Goal: Task Accomplishment & Management: Complete application form

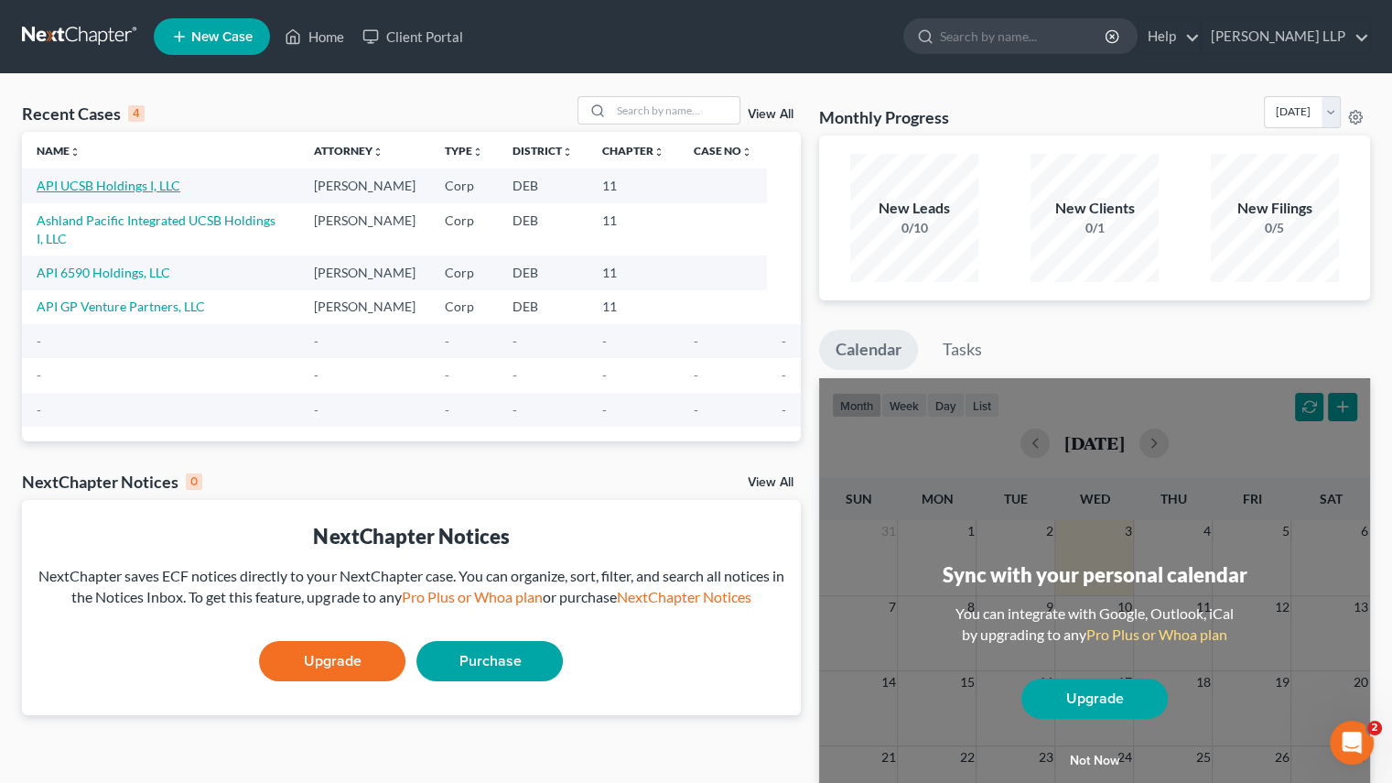
click at [135, 183] on link "API UCSB Holdings I, LLC" at bounding box center [109, 186] width 144 height 16
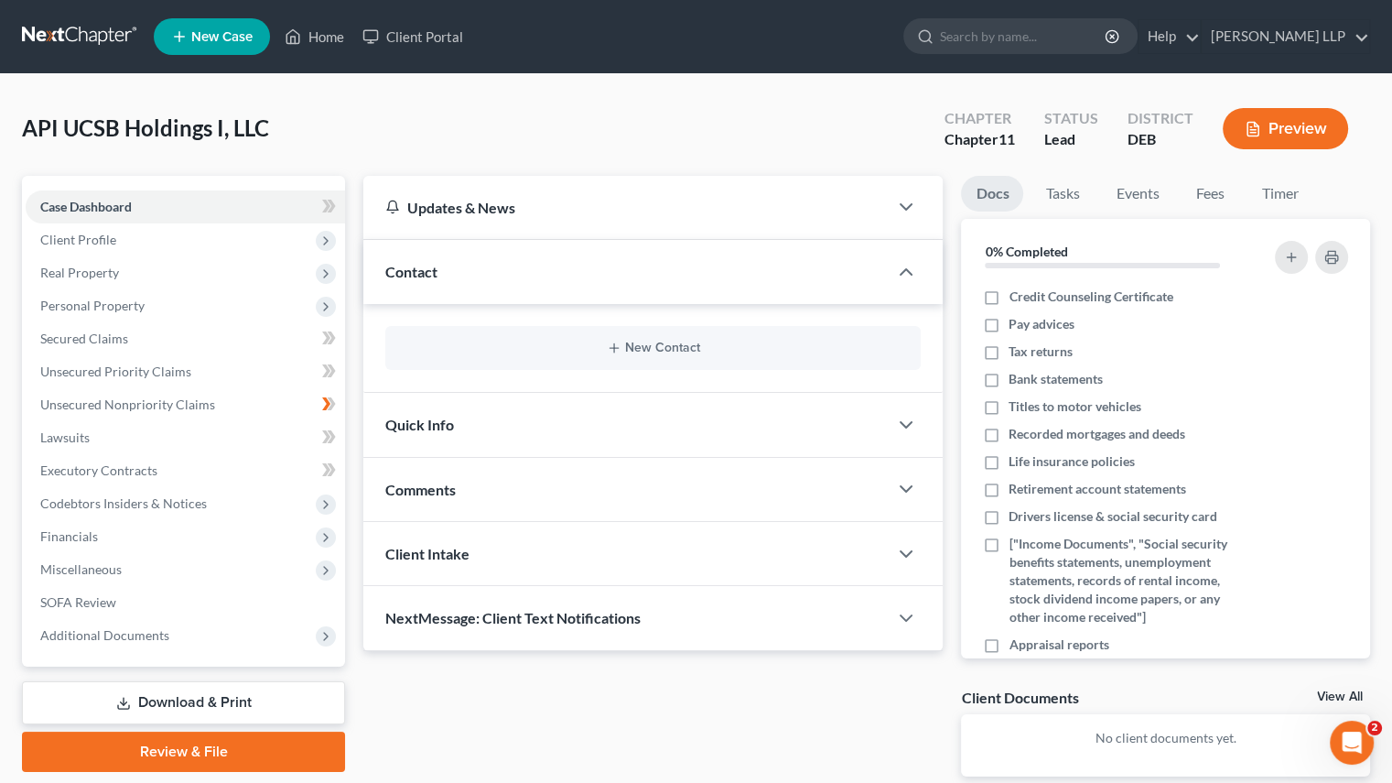
click at [120, 249] on span "Client Profile" at bounding box center [186, 239] width 320 height 33
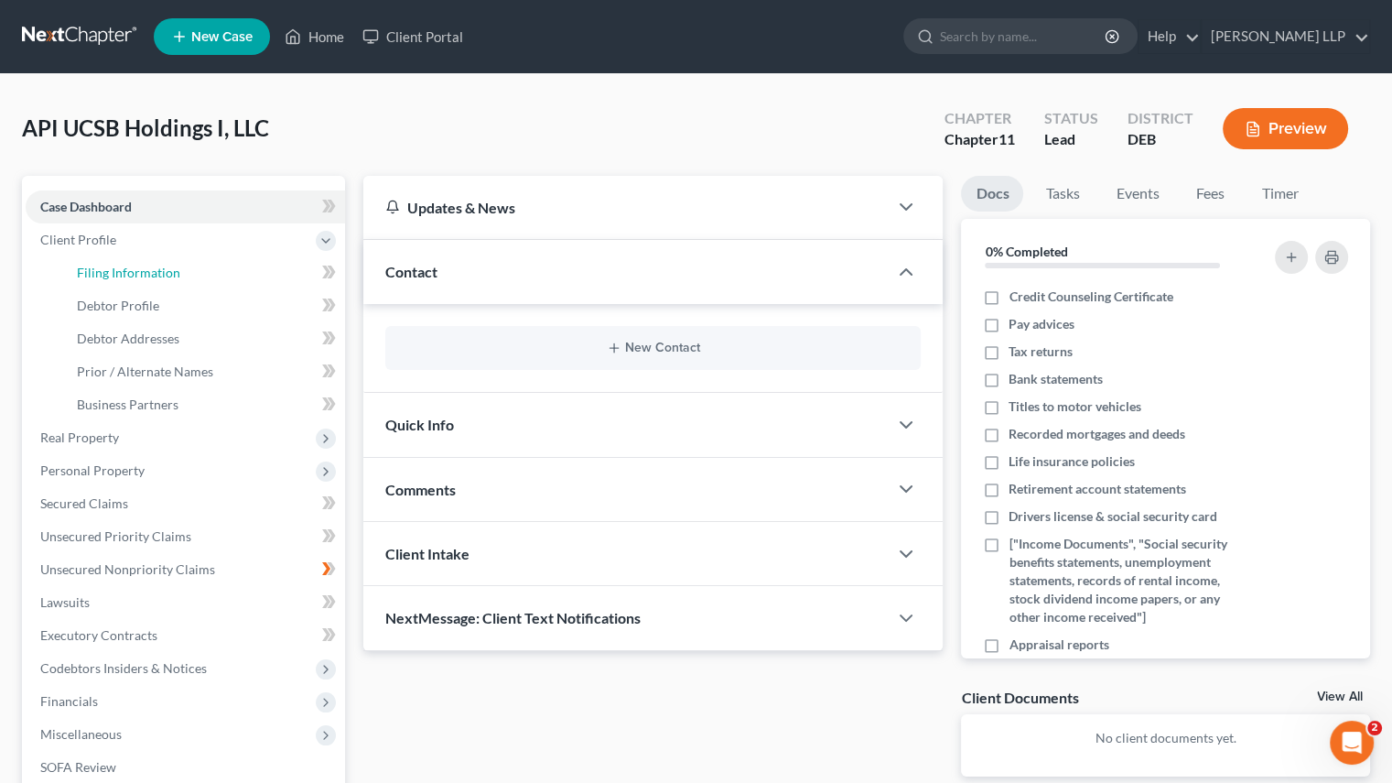
click at [153, 277] on span "Filing Information" at bounding box center [128, 273] width 103 height 16
select select "3"
select select "1"
select select "0"
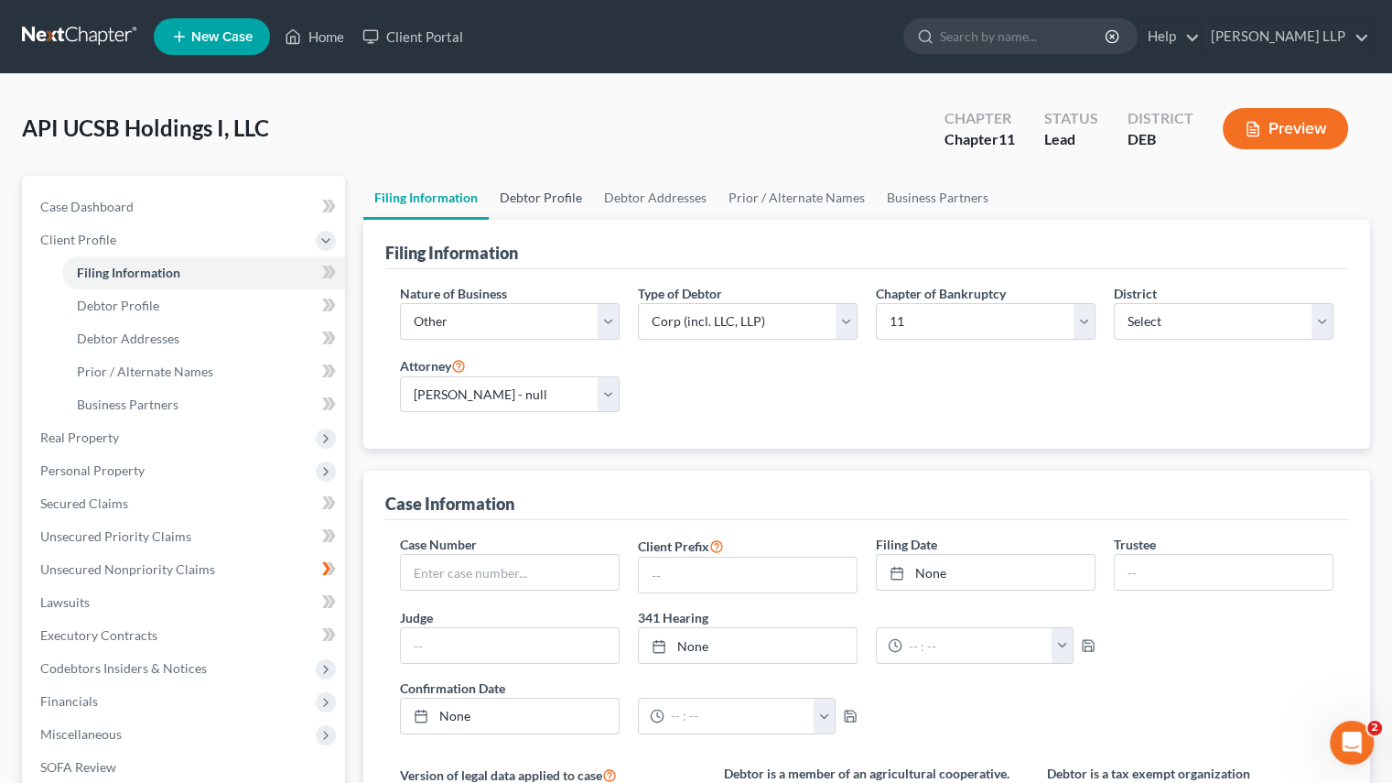
click at [524, 197] on link "Debtor Profile" at bounding box center [541, 198] width 104 height 44
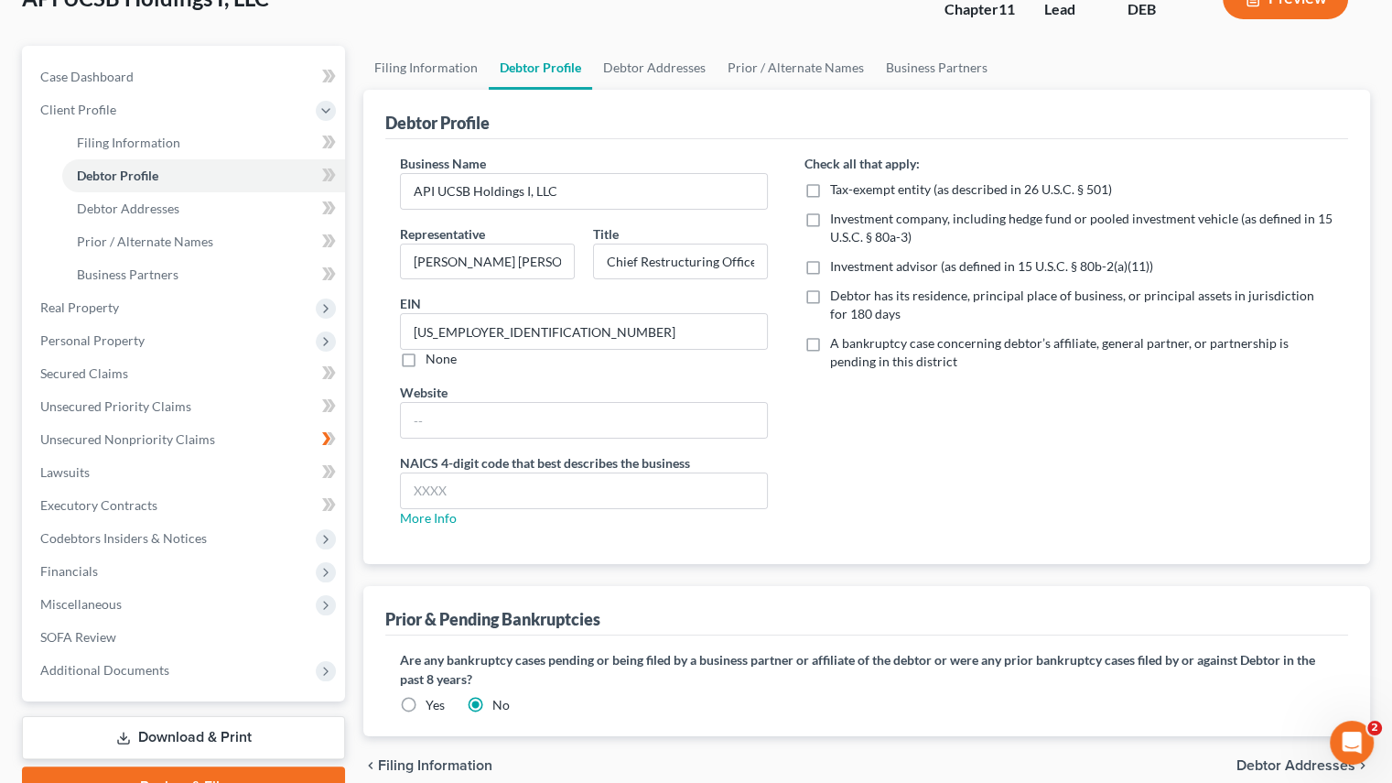
scroll to position [222, 0]
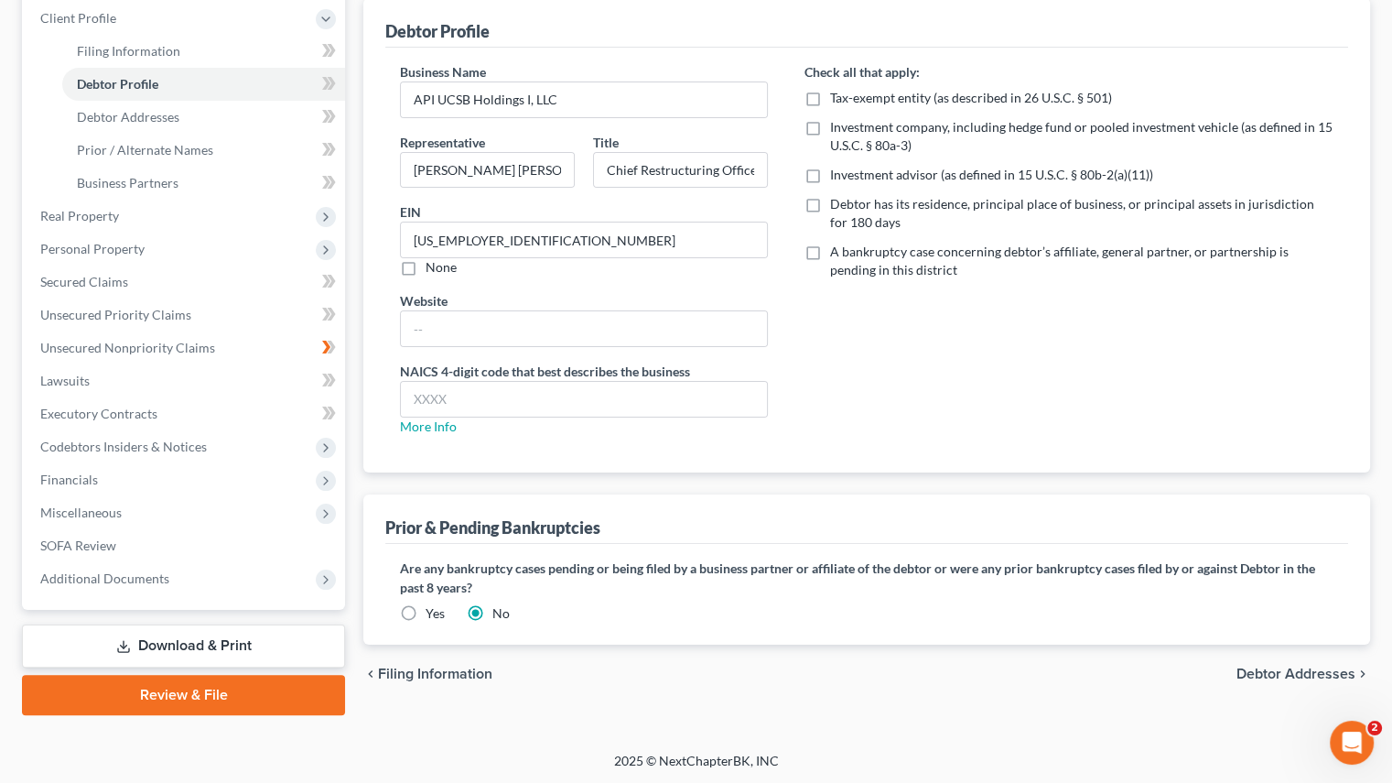
click at [426, 610] on label "Yes" at bounding box center [435, 613] width 19 height 18
click at [433, 610] on input "Yes" at bounding box center [439, 610] width 12 height 12
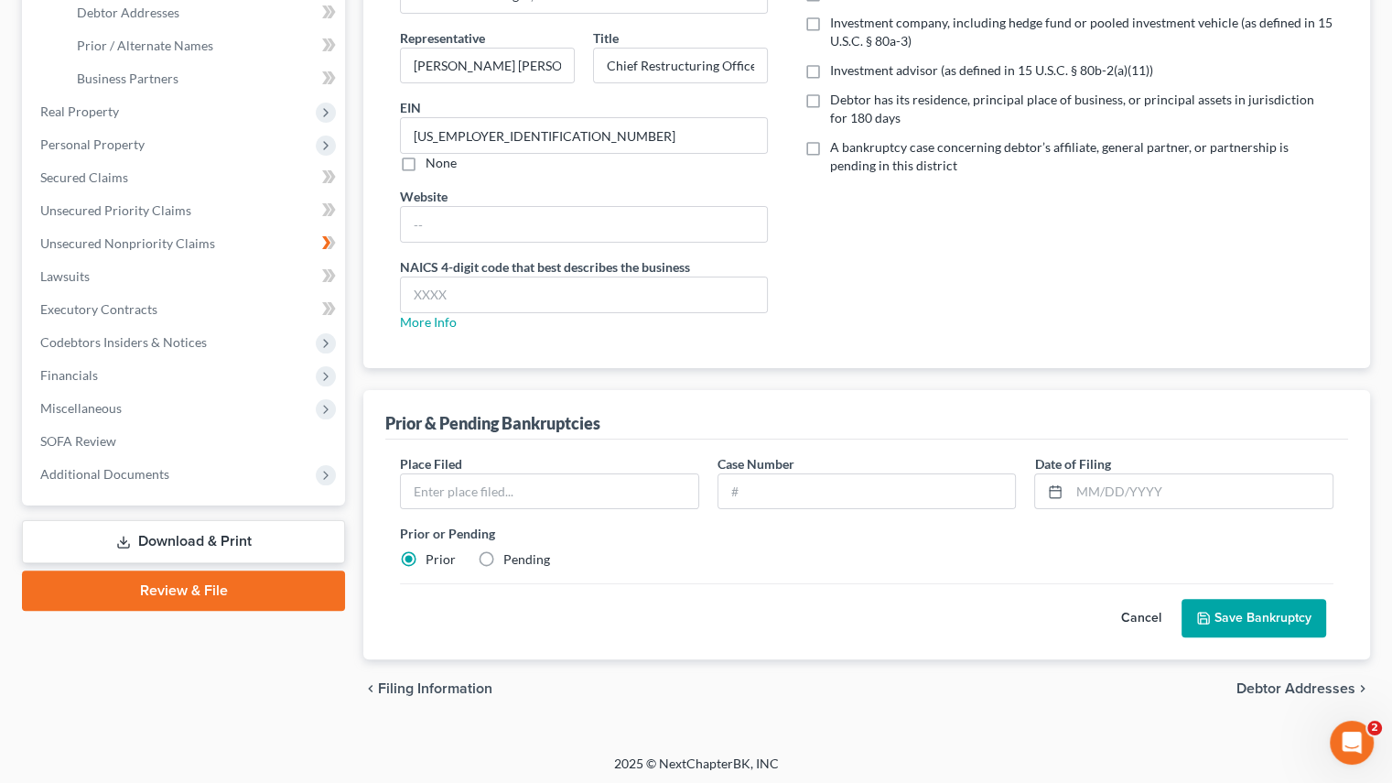
scroll to position [327, 0]
click at [504, 555] on label "Pending" at bounding box center [527, 558] width 47 height 18
click at [511, 555] on input "Pending" at bounding box center [517, 555] width 12 height 12
radio input "true"
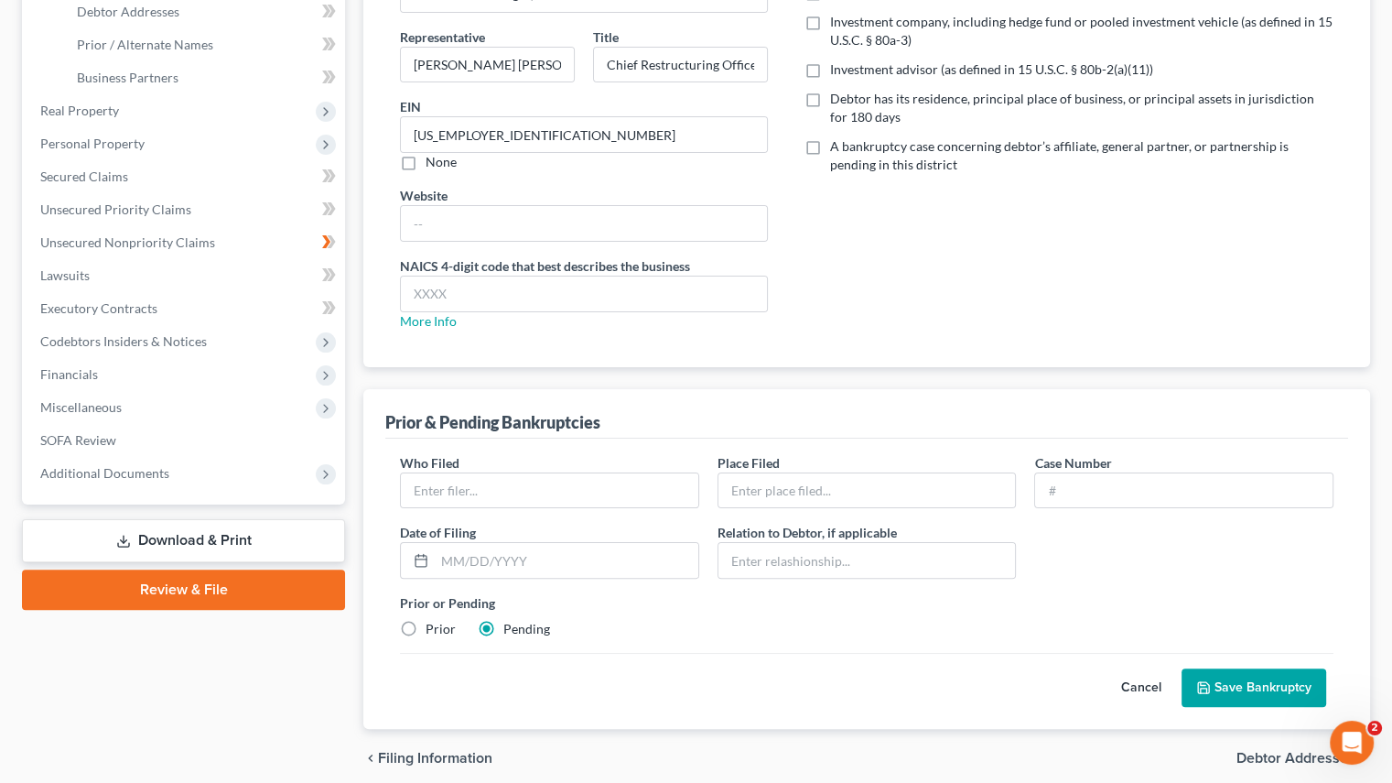
click at [426, 621] on label "Prior" at bounding box center [441, 629] width 30 height 18
click at [433, 621] on input "Prior" at bounding box center [439, 626] width 12 height 12
radio input "true"
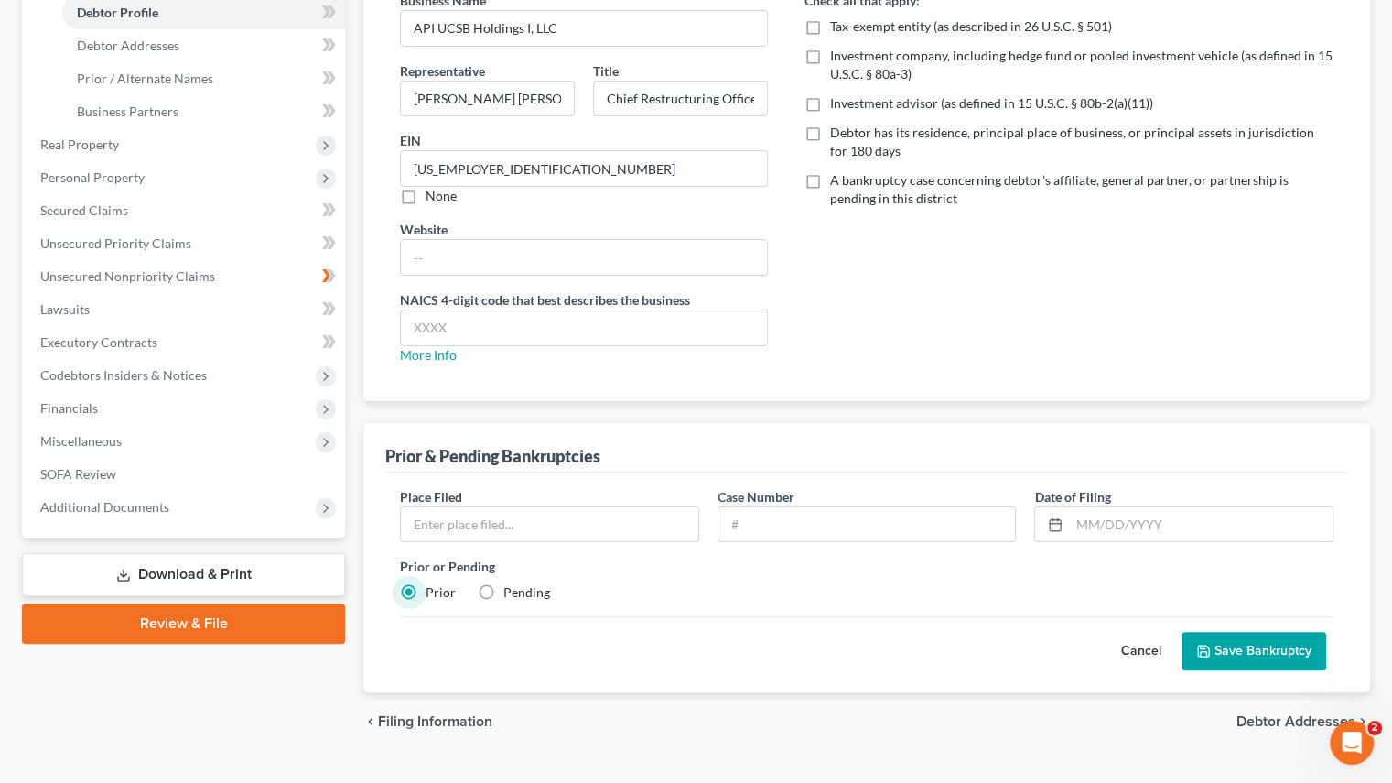
scroll to position [235, 0]
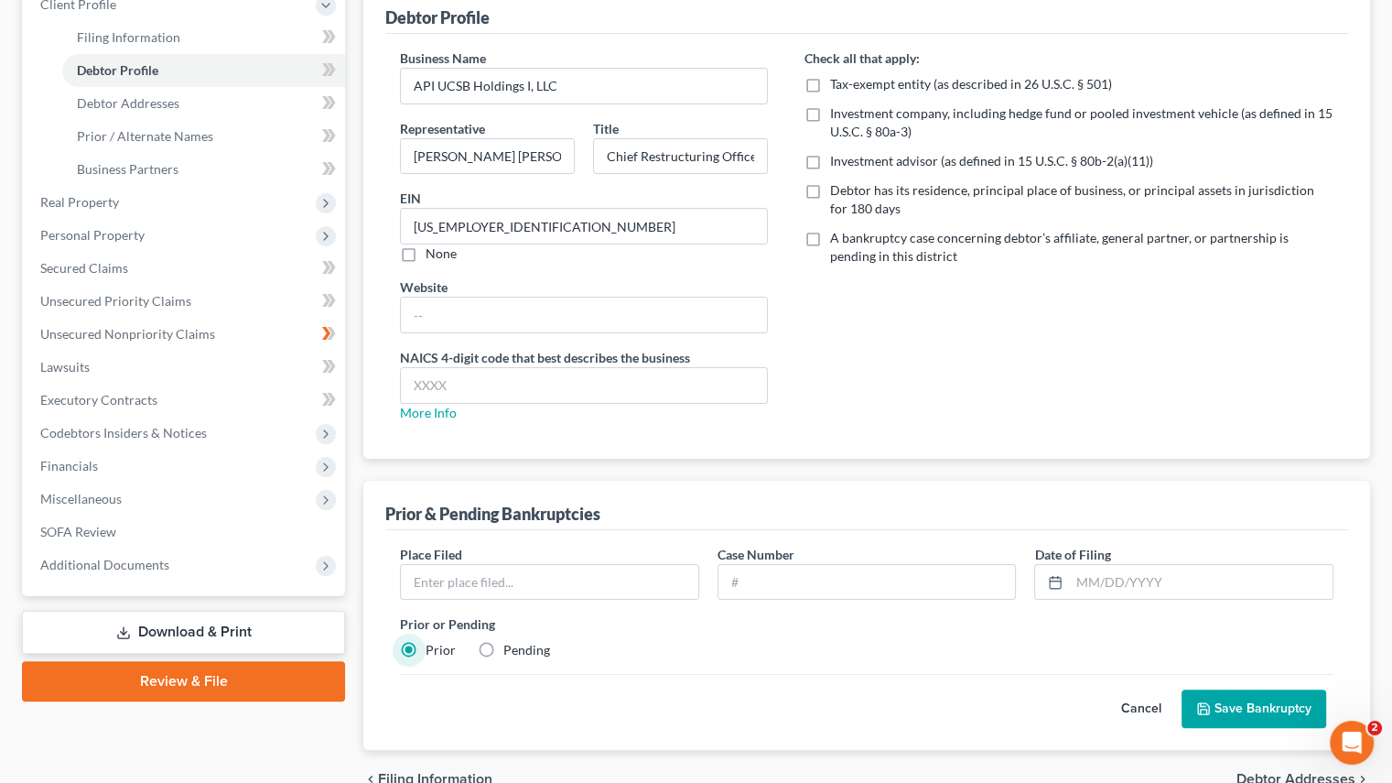
click at [504, 644] on label "Pending" at bounding box center [527, 650] width 47 height 18
click at [511, 644] on input "Pending" at bounding box center [517, 647] width 12 height 12
radio input "true"
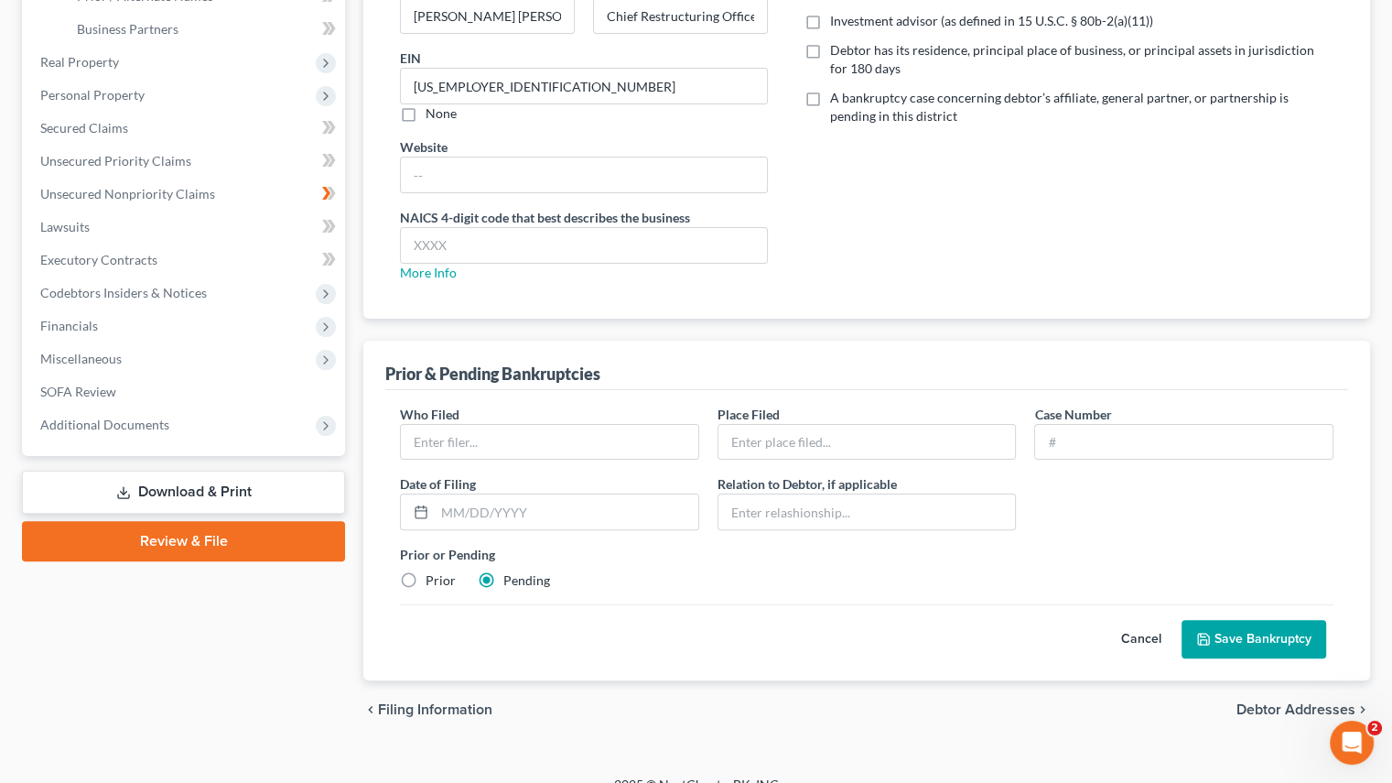
scroll to position [396, 0]
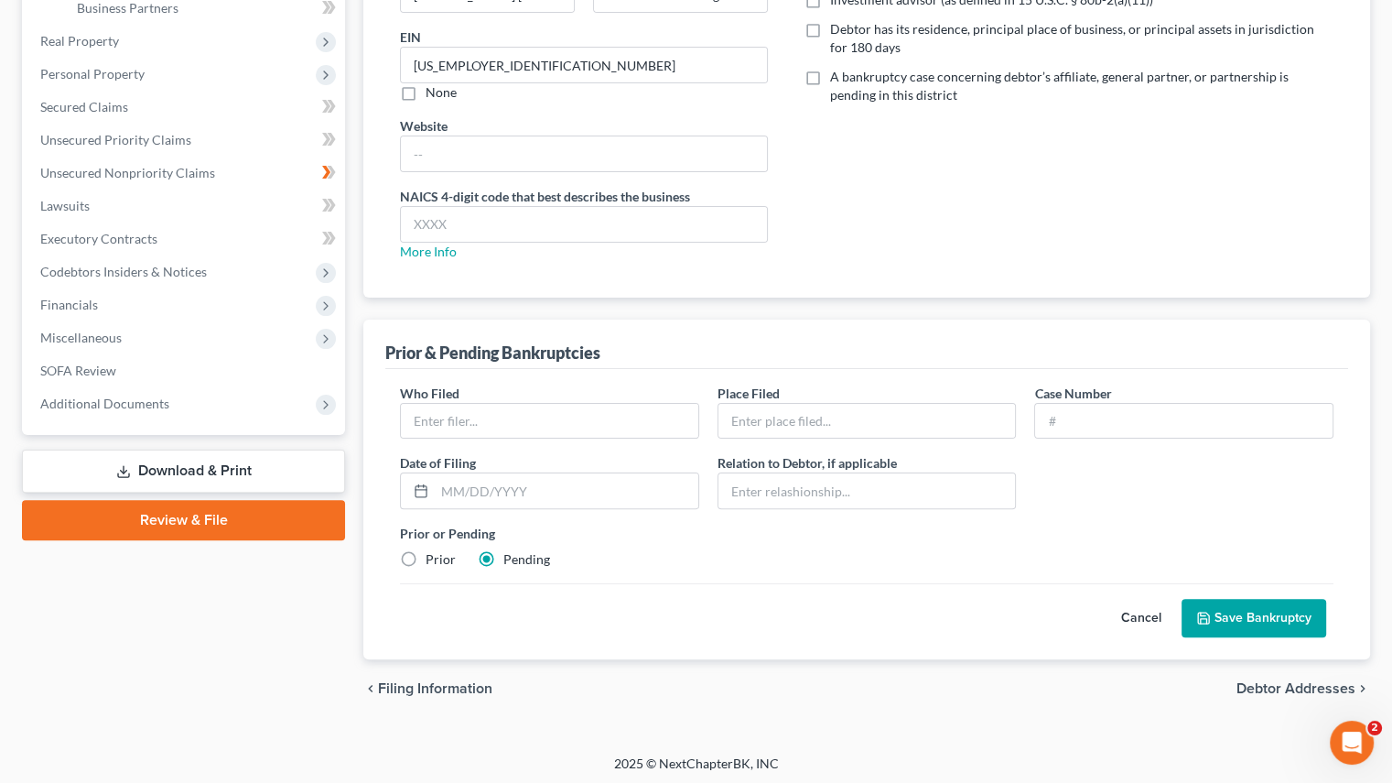
click at [1256, 611] on button "Save Bankruptcy" at bounding box center [1254, 618] width 145 height 38
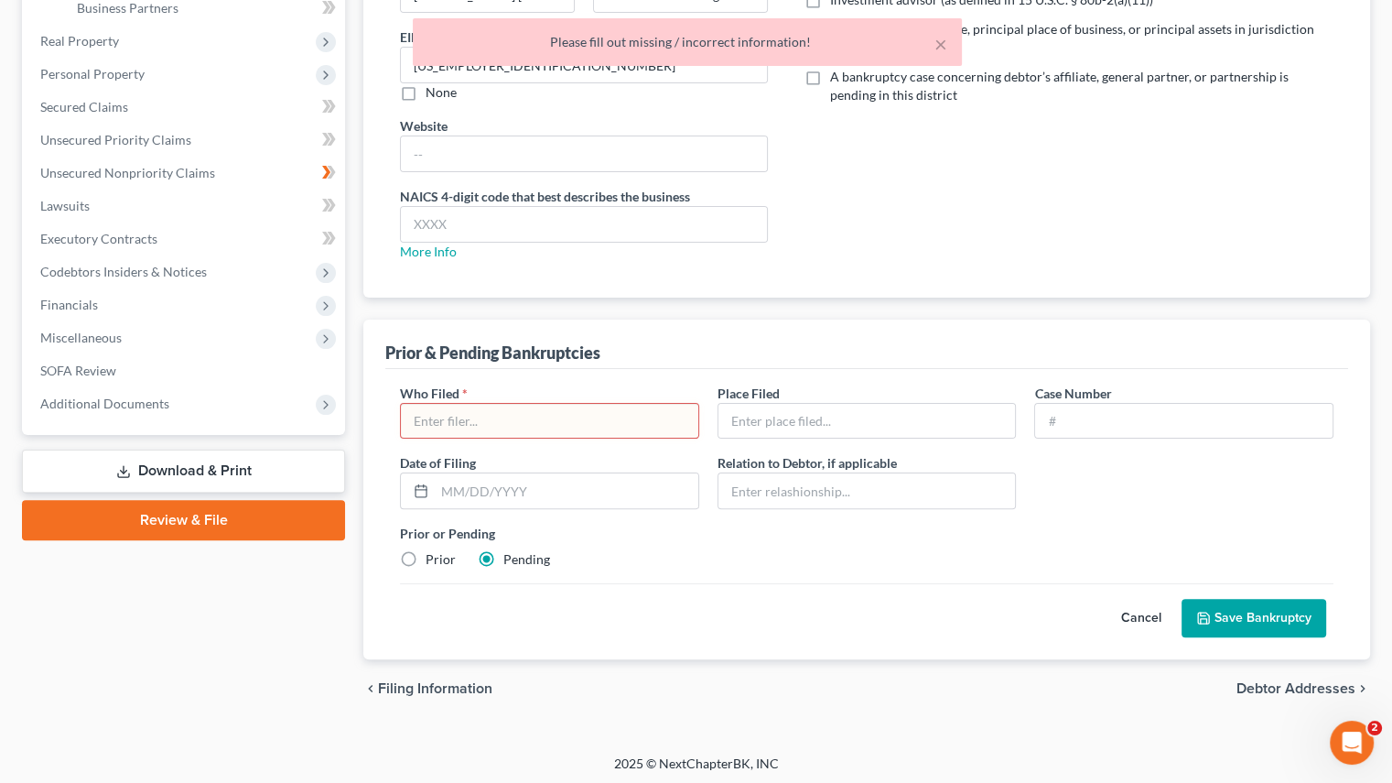
click at [450, 428] on input "text" at bounding box center [550, 421] width 298 height 35
click at [426, 554] on label "Prior" at bounding box center [441, 559] width 30 height 18
click at [433, 554] on input "Prior" at bounding box center [439, 556] width 12 height 12
radio input "true"
radio input "false"
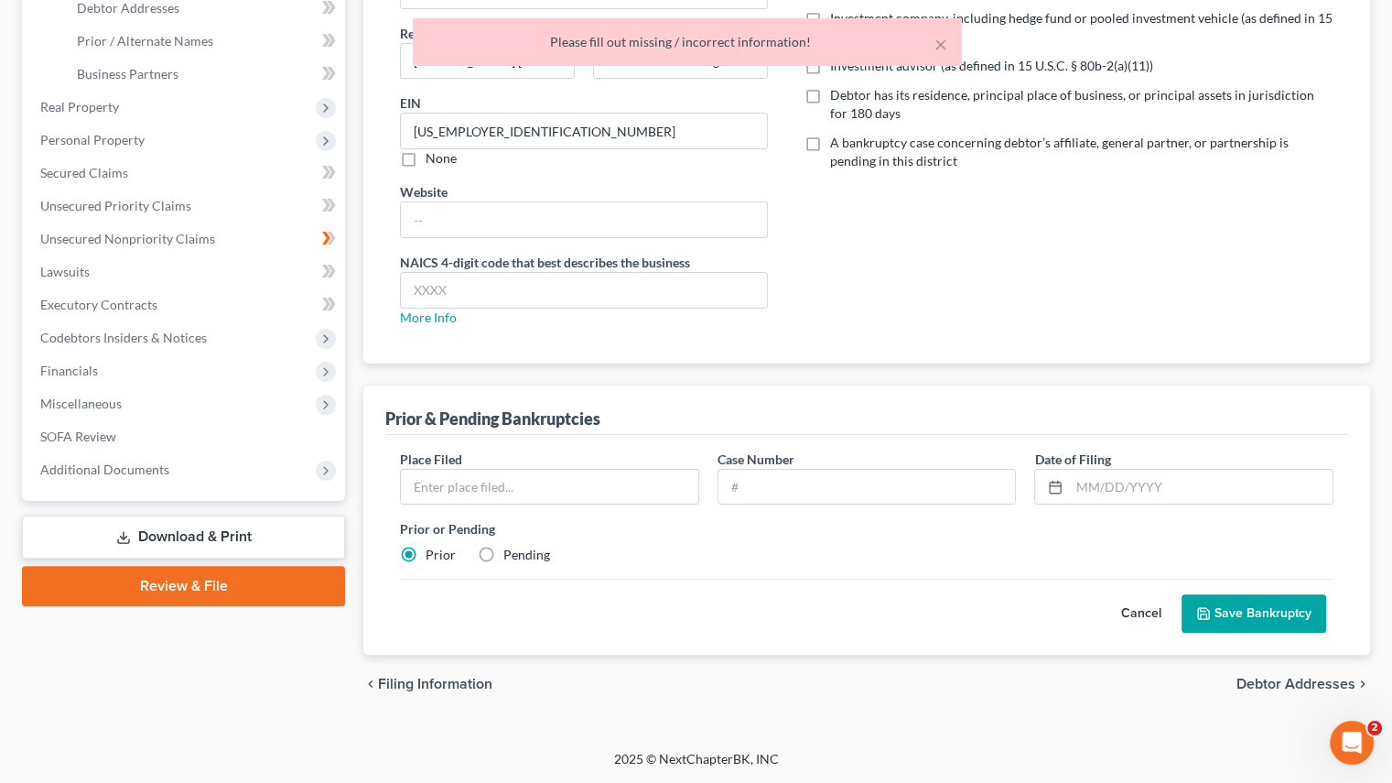
scroll to position [327, 0]
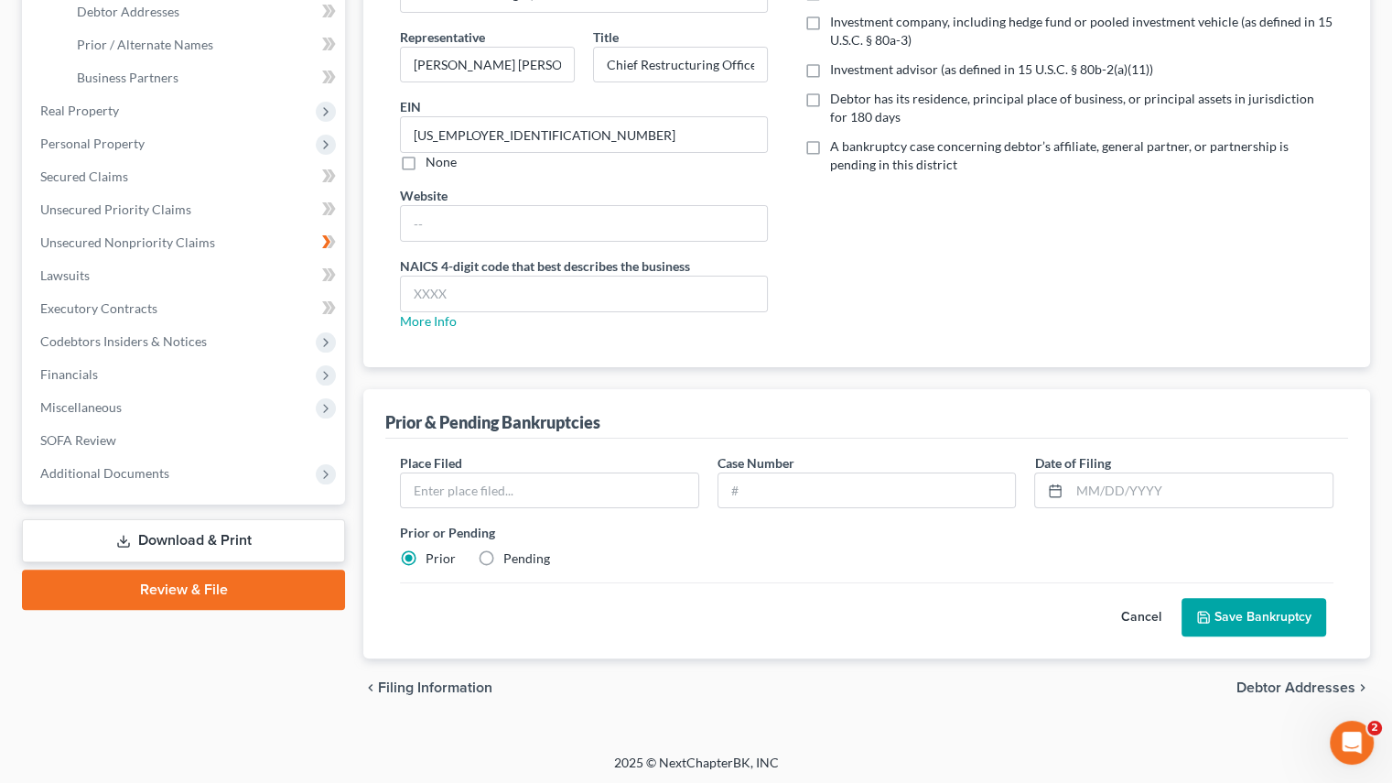
click at [1285, 622] on button "Save Bankruptcy" at bounding box center [1254, 617] width 145 height 38
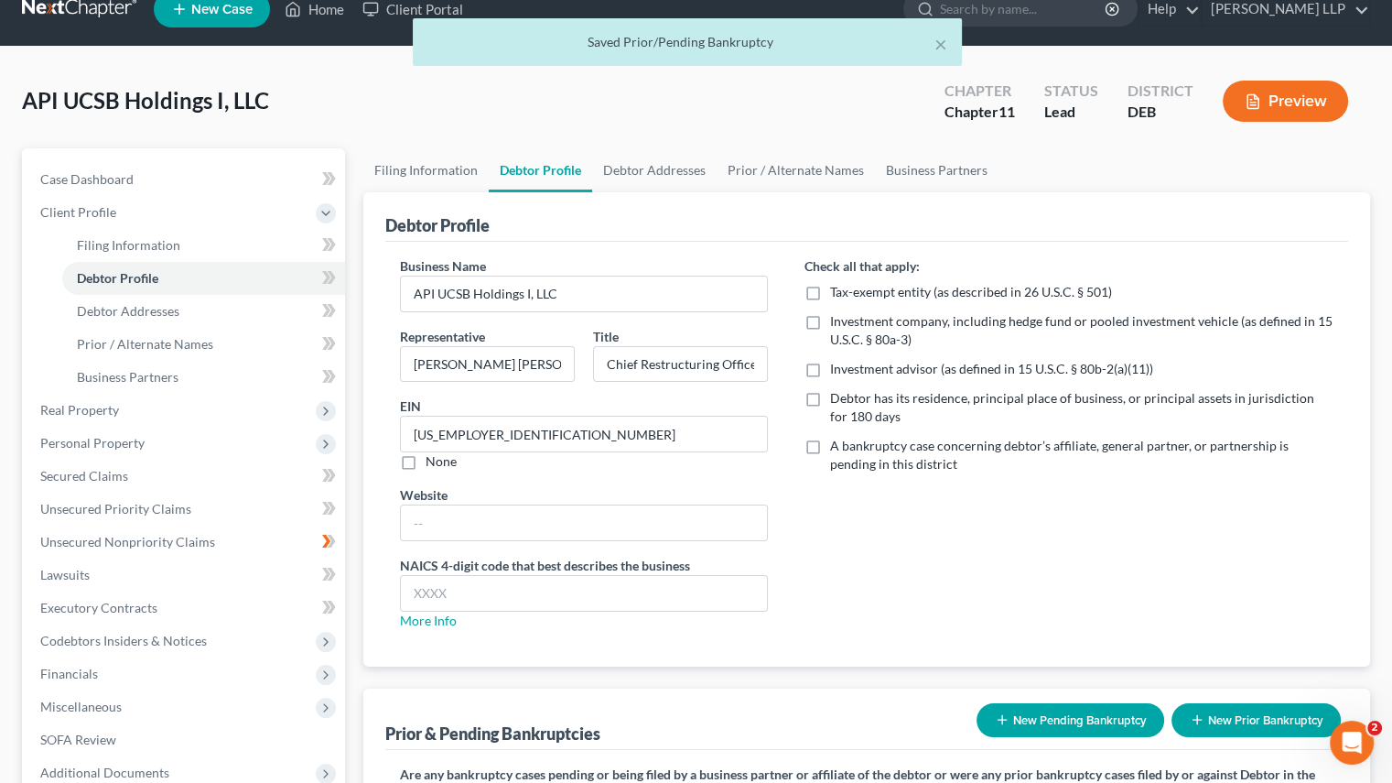
scroll to position [0, 0]
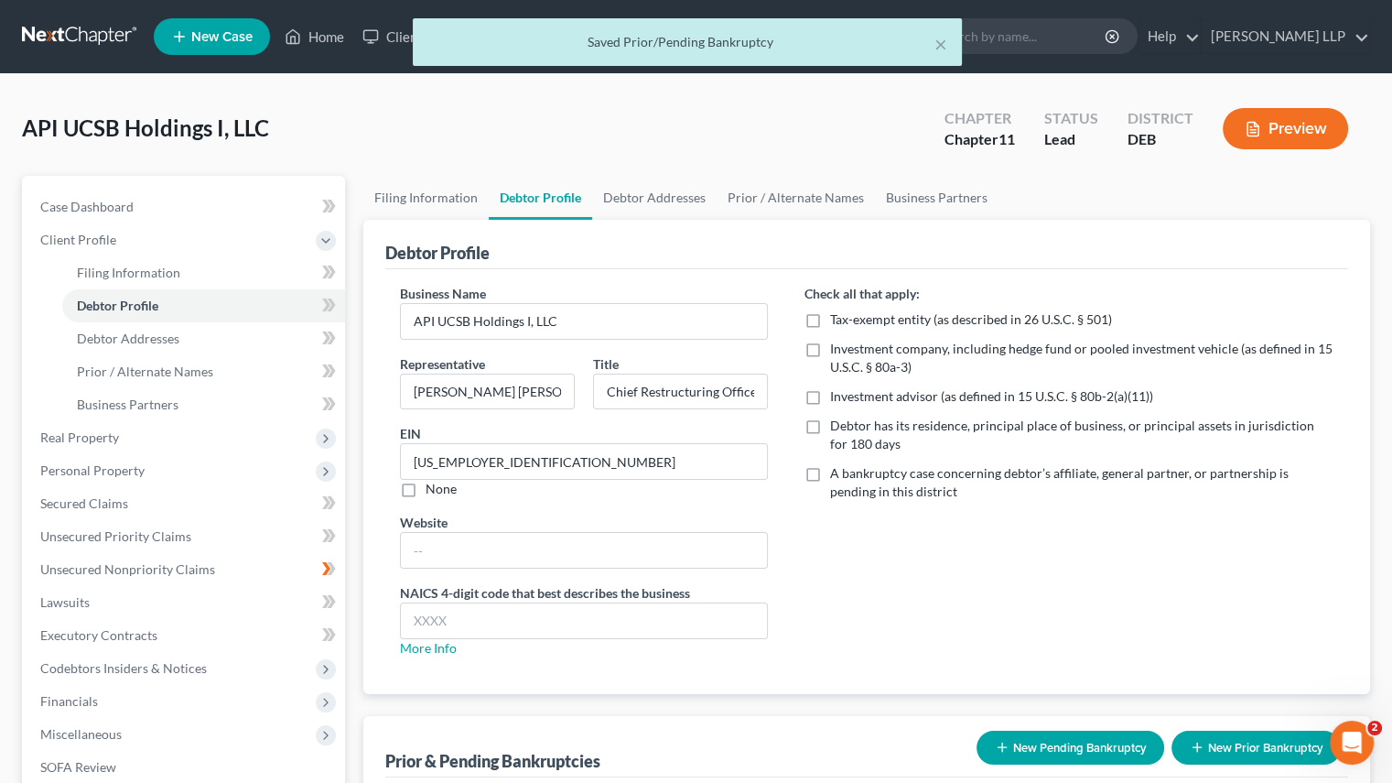
click at [1262, 135] on button "Preview" at bounding box center [1285, 128] width 125 height 41
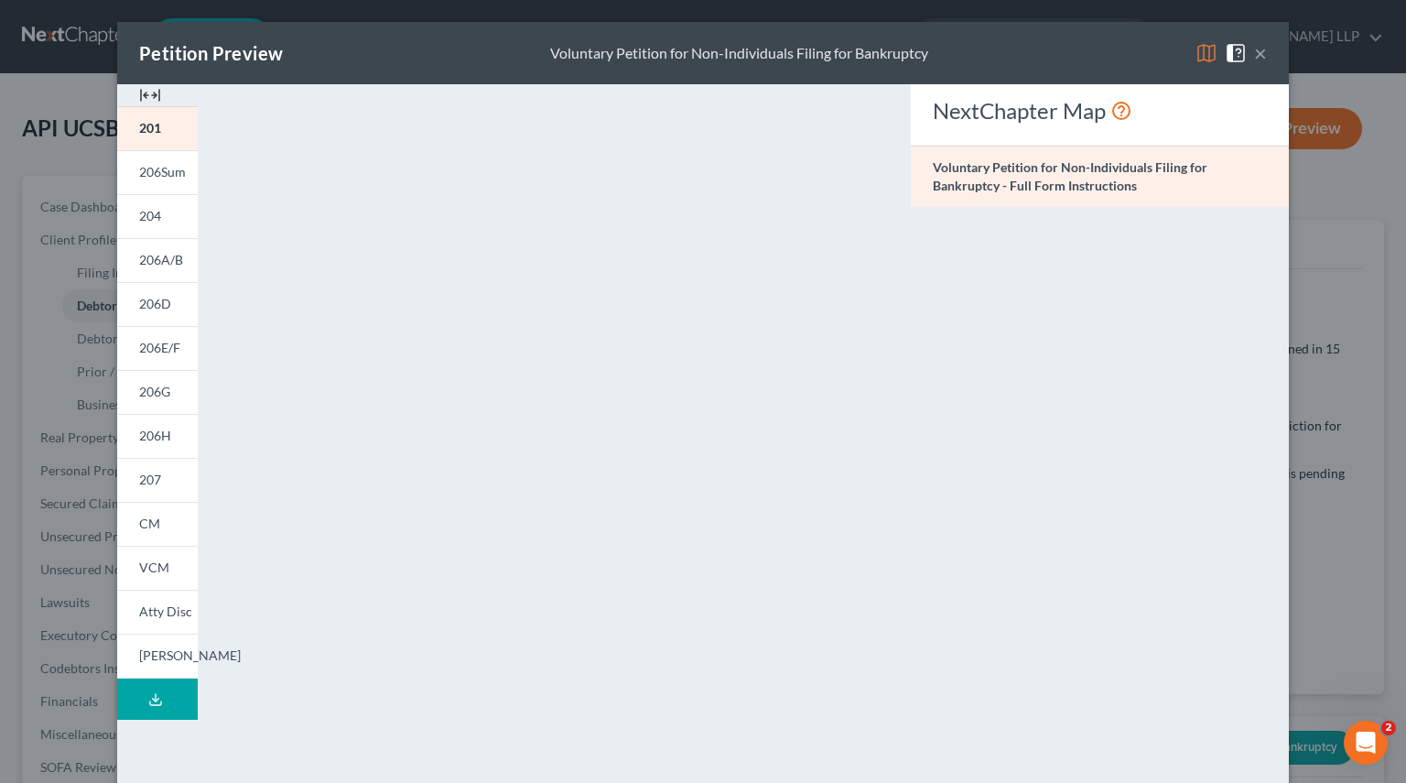
click at [1258, 56] on button "×" at bounding box center [1260, 53] width 13 height 22
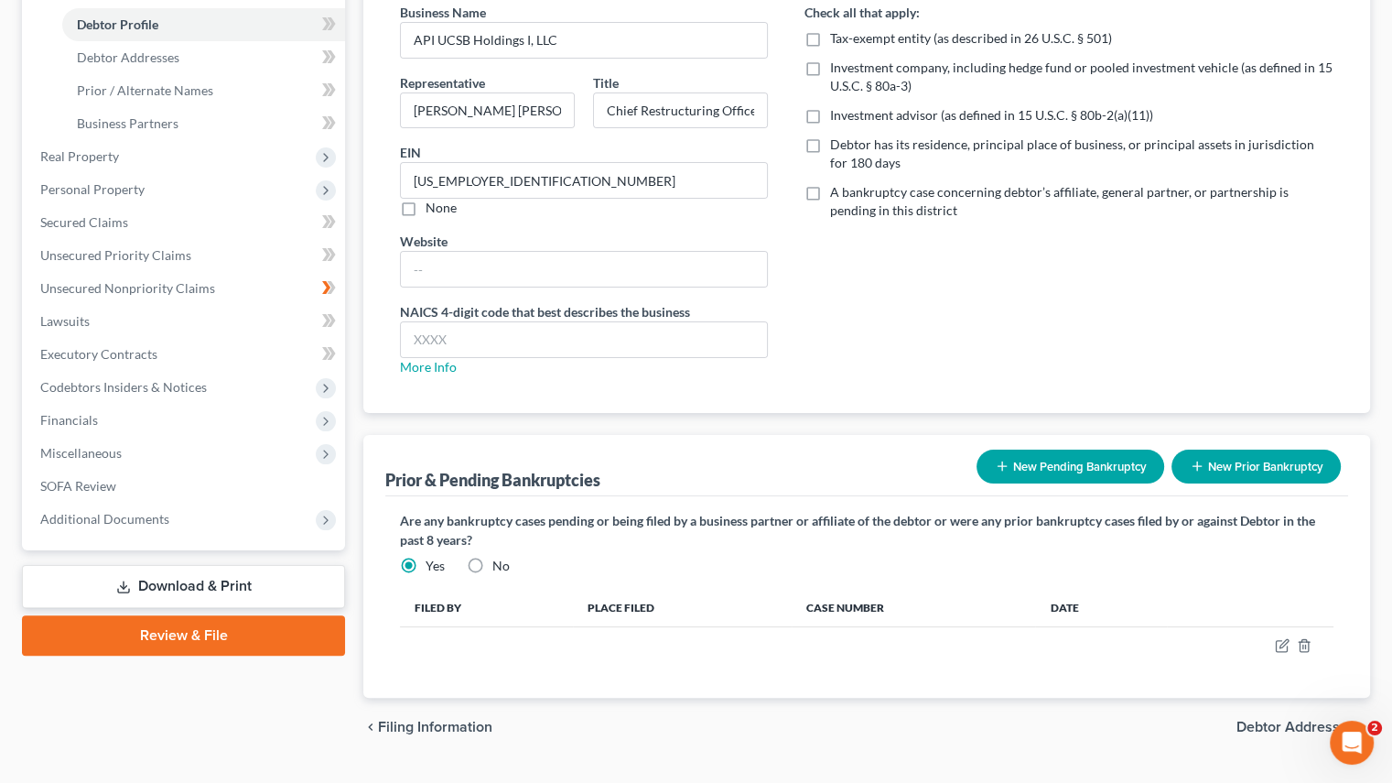
scroll to position [320, 0]
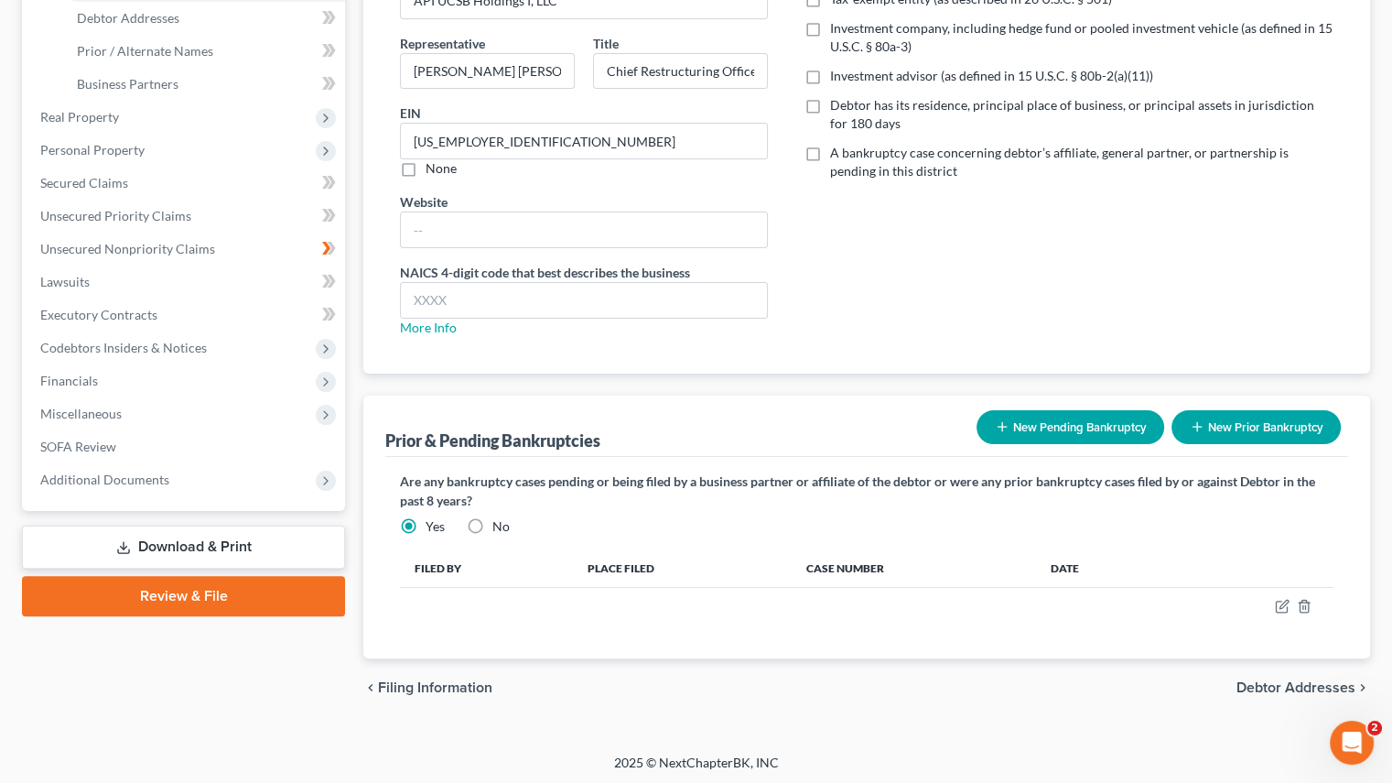
drag, startPoint x: 200, startPoint y: 540, endPoint x: 220, endPoint y: 547, distance: 21.4
click at [200, 540] on link "Download & Print" at bounding box center [183, 547] width 323 height 43
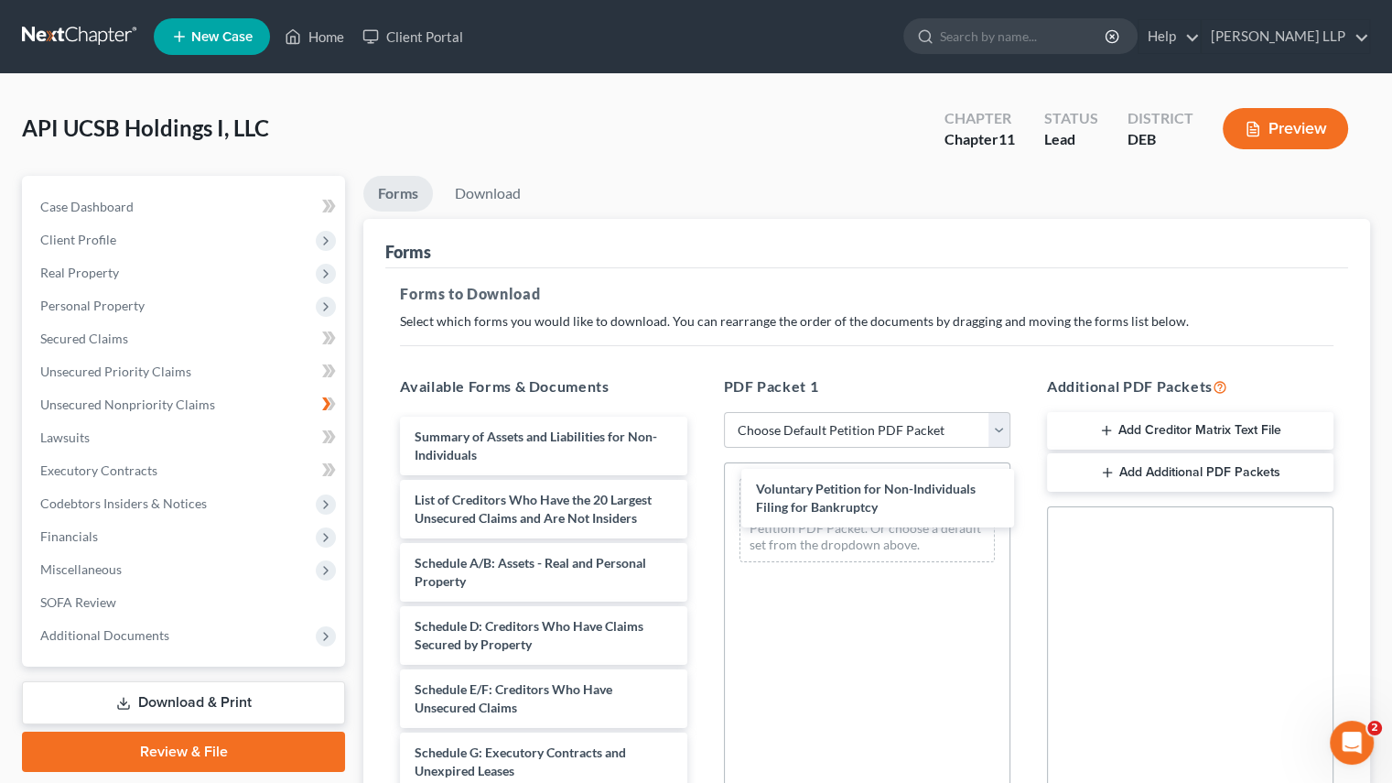
drag, startPoint x: 515, startPoint y: 445, endPoint x: 866, endPoint y: 501, distance: 355.1
click at [701, 501] on div "Voluntary Petition for Non-Individuals Filing for Bankruptcy Voluntary Petition…" at bounding box center [543, 779] width 316 height 725
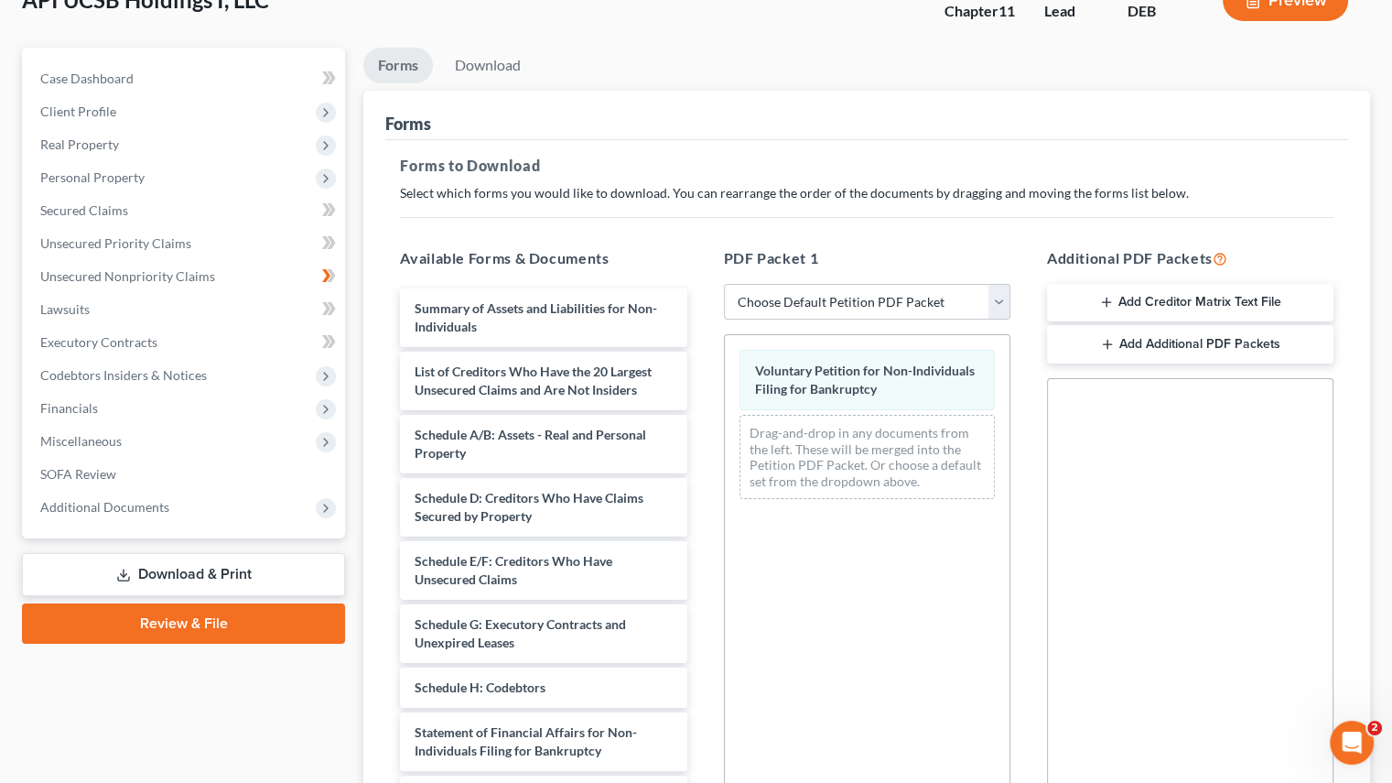
scroll to position [346, 0]
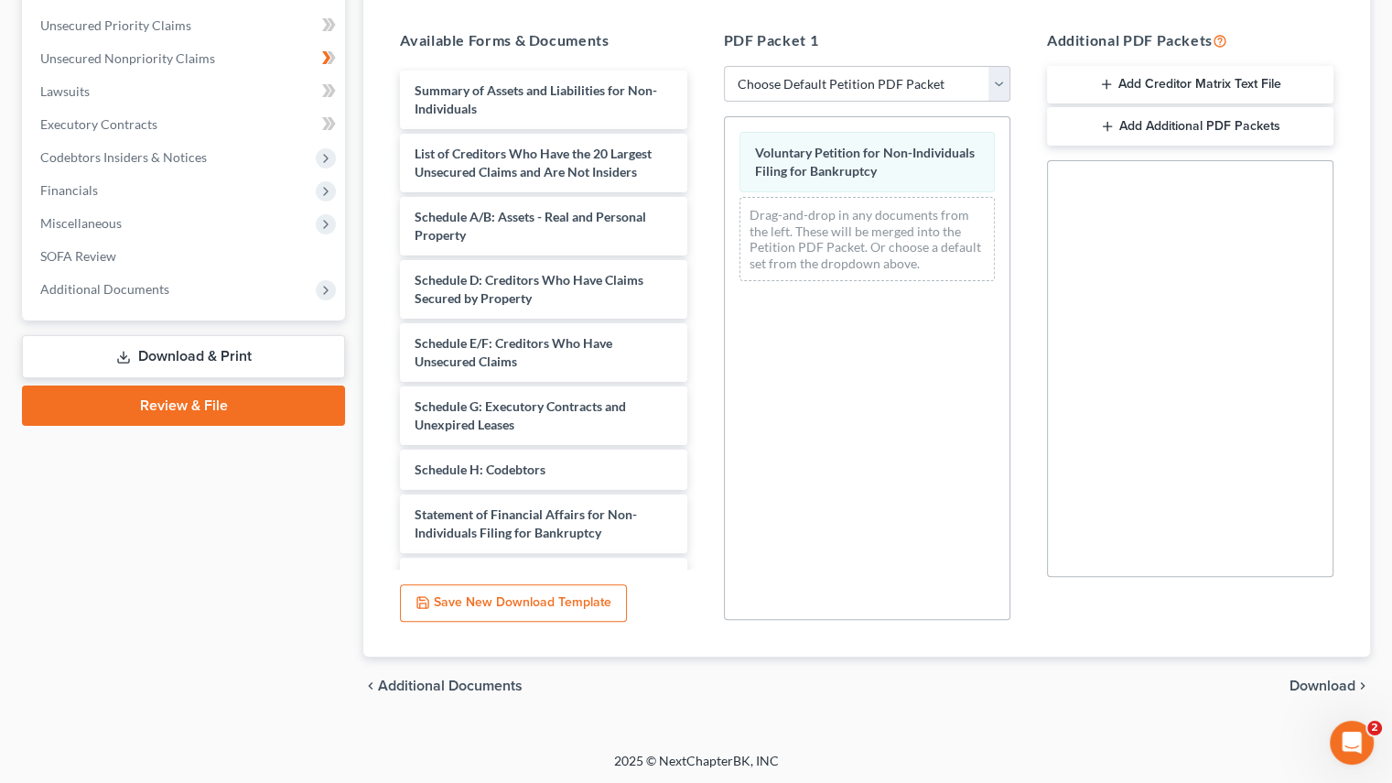
click at [1340, 687] on span "Download" at bounding box center [1323, 685] width 66 height 15
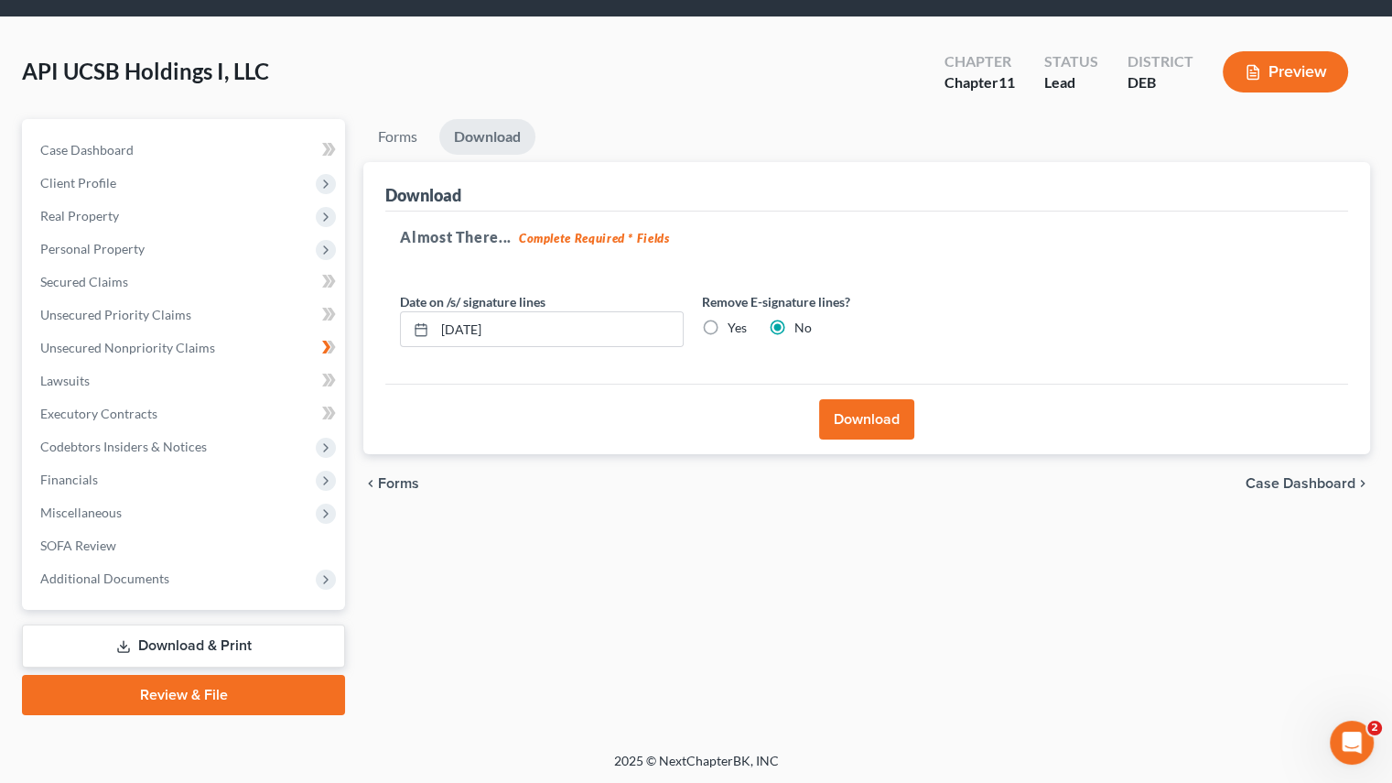
click at [728, 327] on label "Yes" at bounding box center [737, 328] width 19 height 18
click at [735, 327] on input "Yes" at bounding box center [741, 325] width 12 height 12
radio input "true"
radio input "false"
click at [835, 405] on button "Download" at bounding box center [866, 419] width 95 height 40
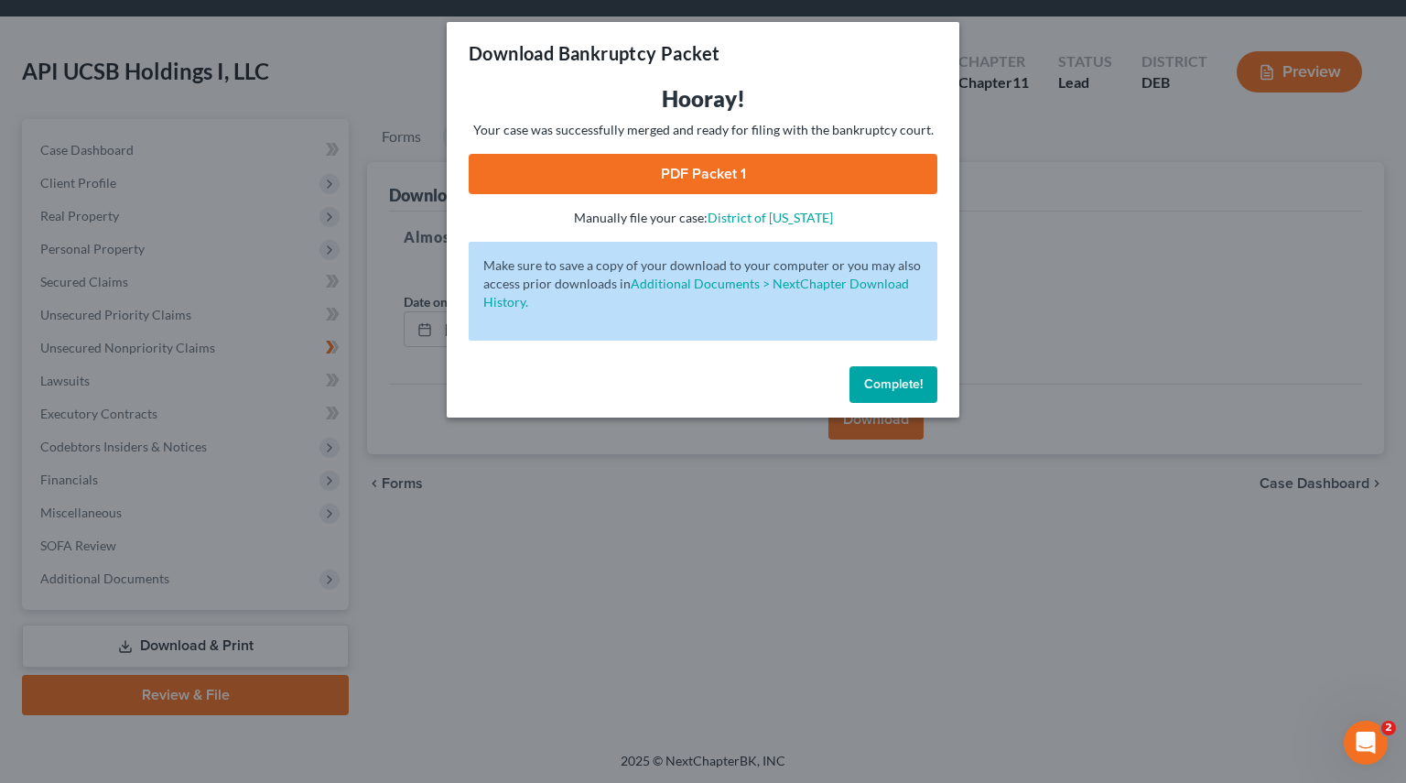
click at [616, 154] on link "PDF Packet 1" at bounding box center [703, 174] width 469 height 40
drag, startPoint x: 896, startPoint y: 390, endPoint x: 825, endPoint y: 370, distance: 74.2
click at [896, 390] on span "Complete!" at bounding box center [893, 384] width 59 height 16
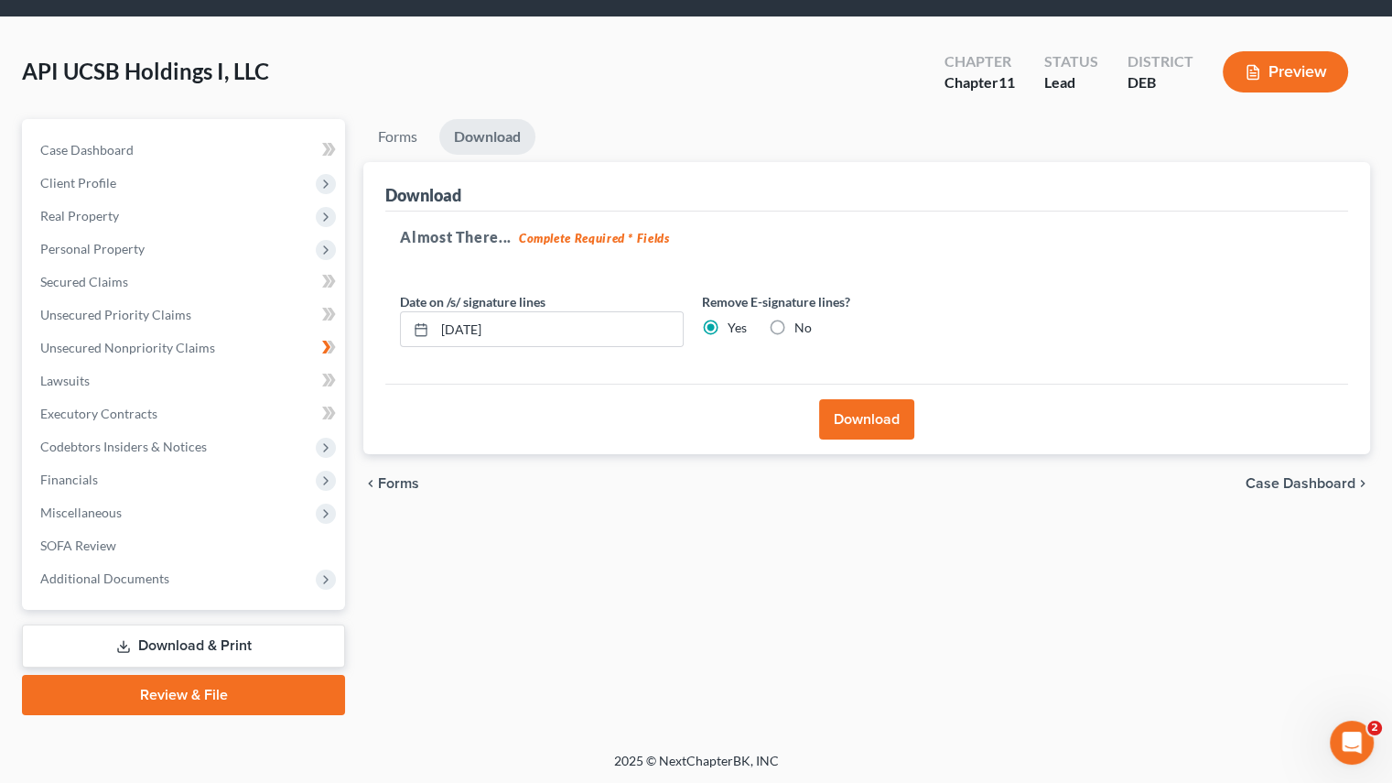
click at [92, 176] on span "Client Profile" at bounding box center [78, 183] width 76 height 16
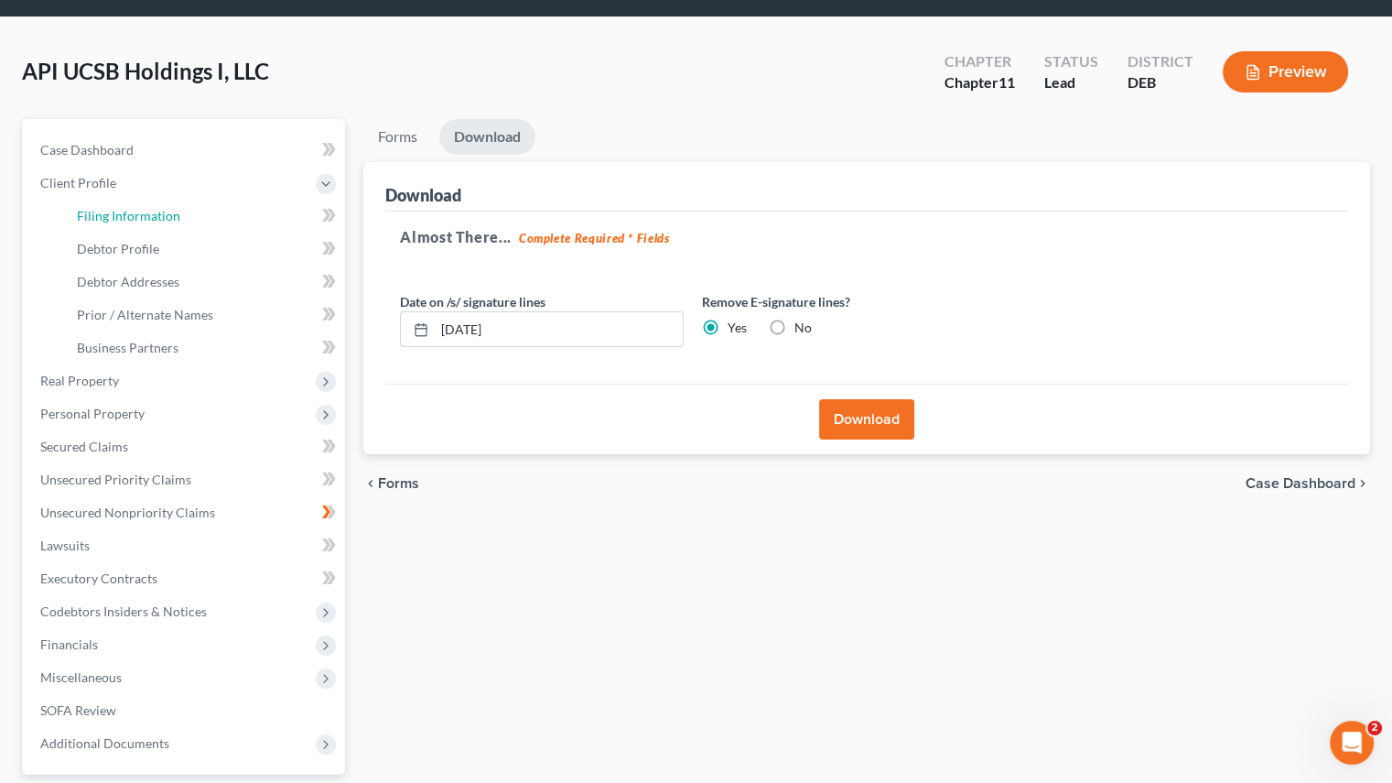
click at [143, 224] on link "Filing Information" at bounding box center [203, 216] width 283 height 33
select select "3"
select select "1"
select select "13"
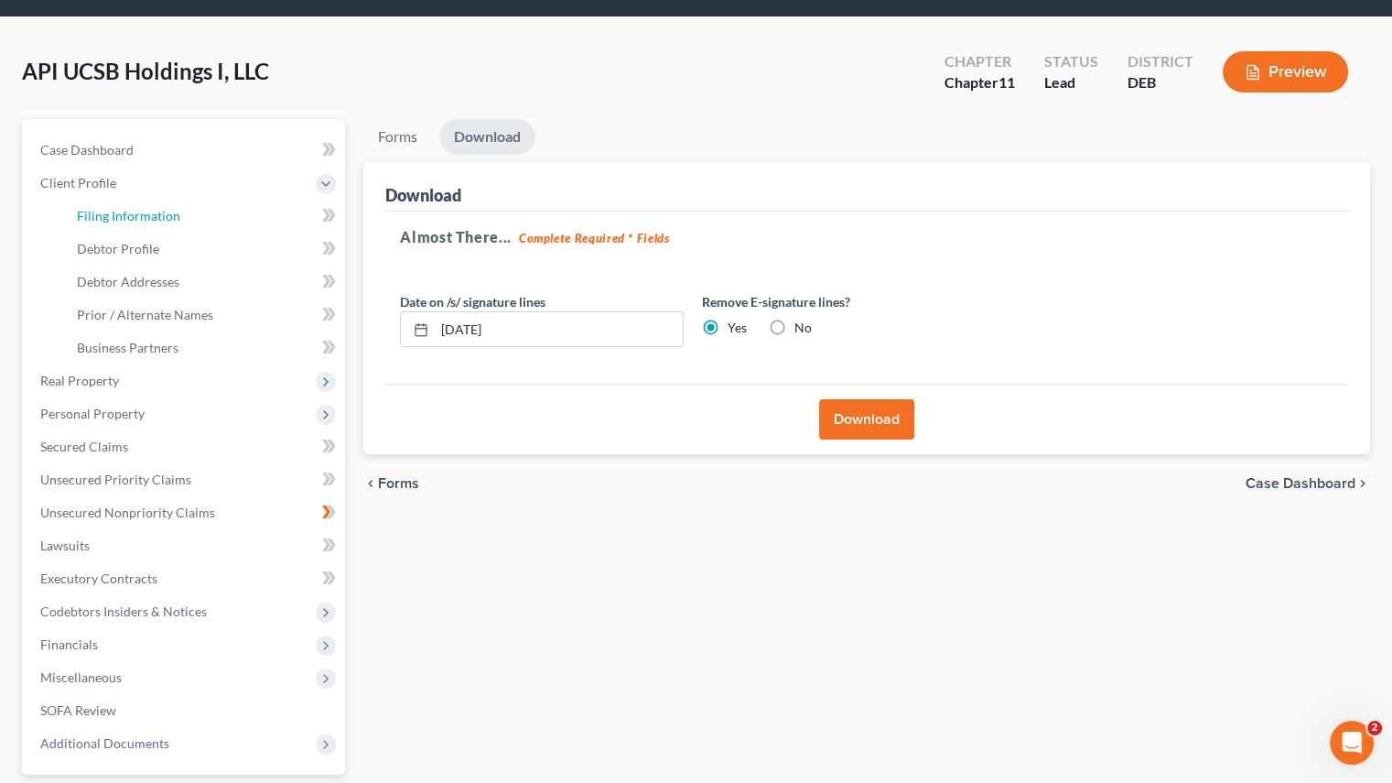
select select "0"
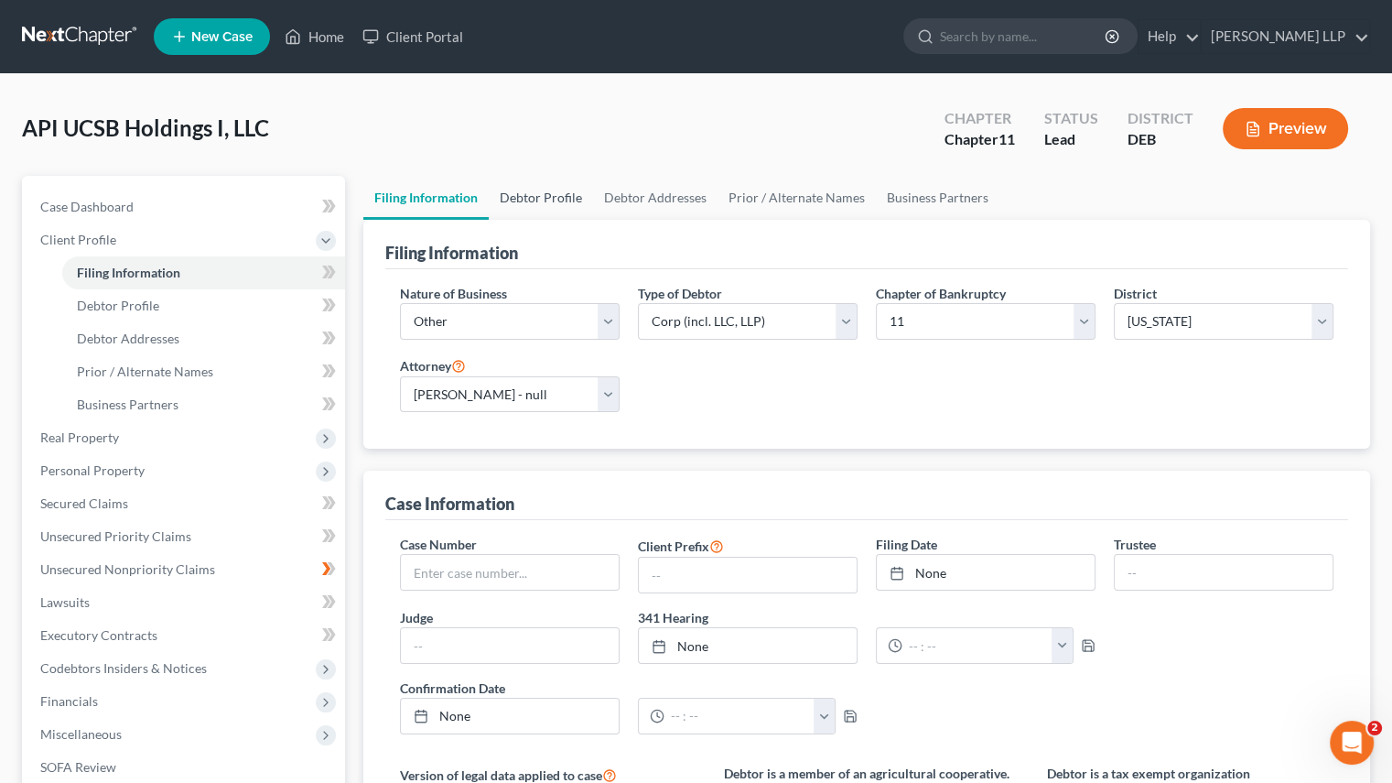
click at [546, 204] on link "Debtor Profile" at bounding box center [541, 198] width 104 height 44
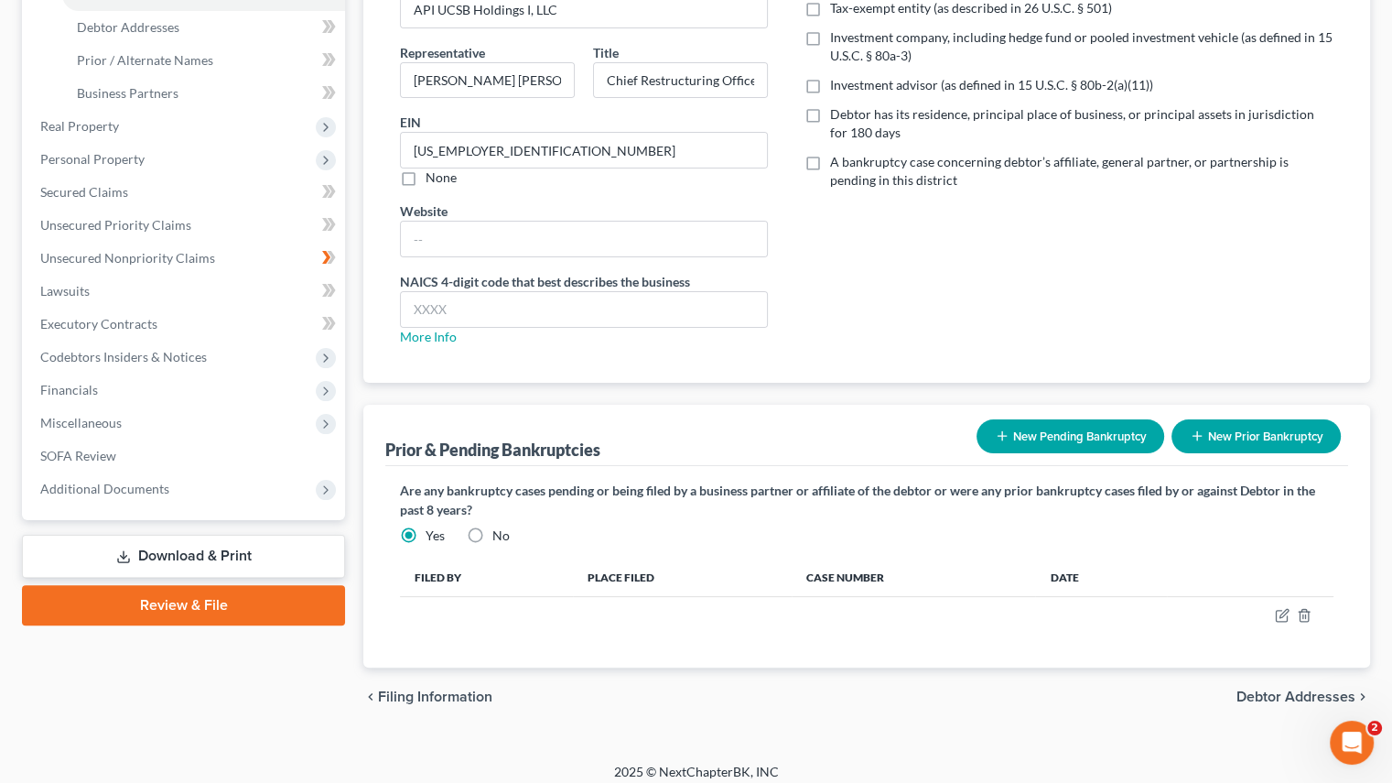
scroll to position [320, 0]
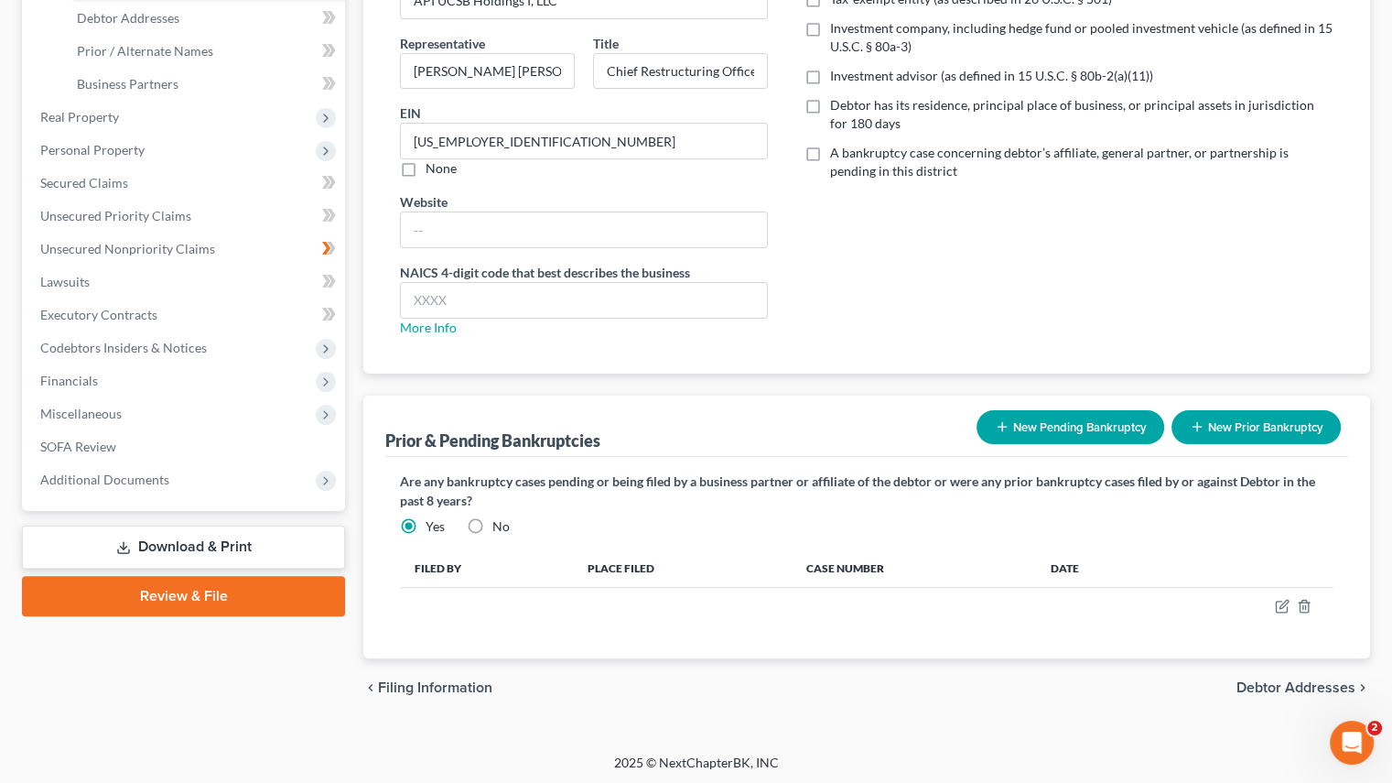
click at [426, 523] on label "Yes" at bounding box center [435, 526] width 19 height 18
click at [433, 523] on input "Yes" at bounding box center [439, 523] width 12 height 12
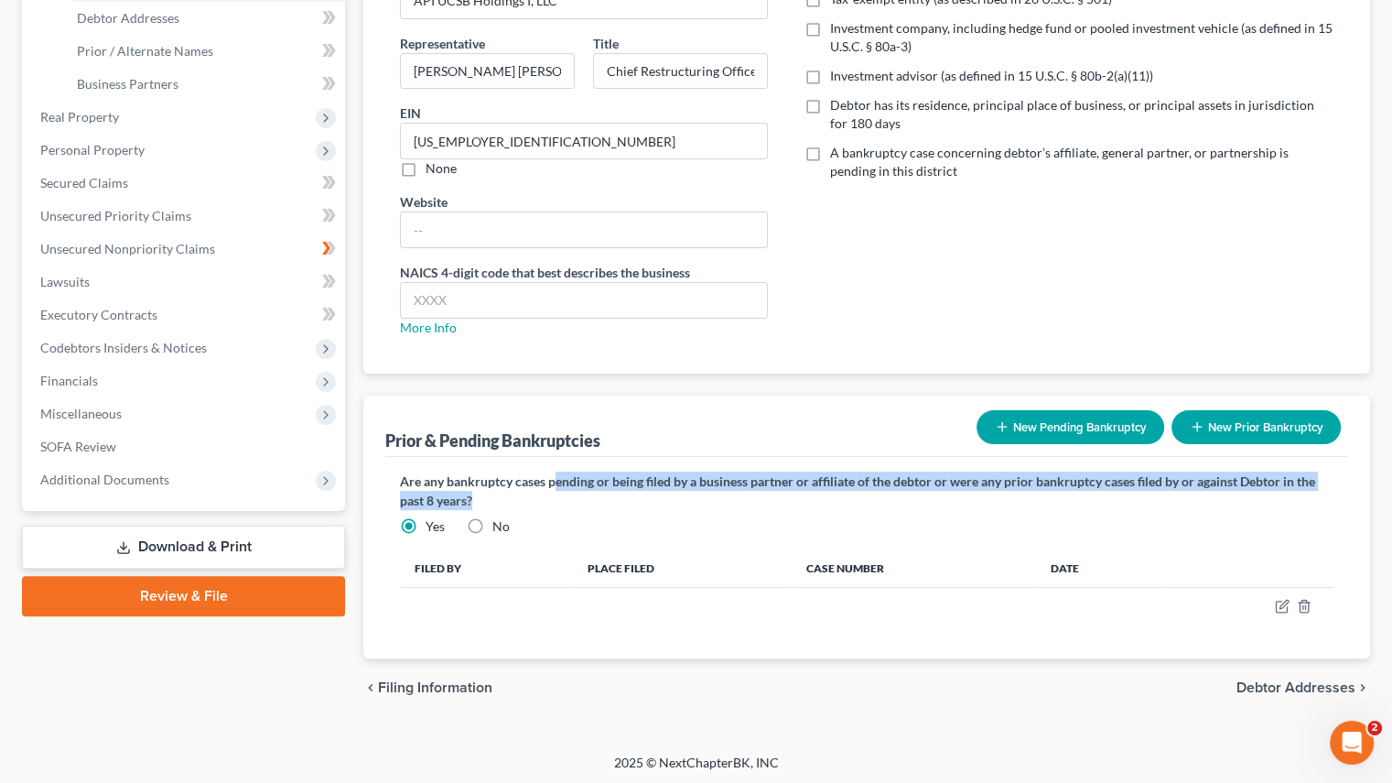
drag, startPoint x: 557, startPoint y: 479, endPoint x: 1327, endPoint y: 504, distance: 771.3
click at [1327, 504] on label "Are any bankruptcy cases pending or being filed by a business partner or affili…" at bounding box center [867, 490] width 934 height 38
click at [795, 480] on label "Are any bankruptcy cases pending or being filed by a business partner or affili…" at bounding box center [867, 490] width 934 height 38
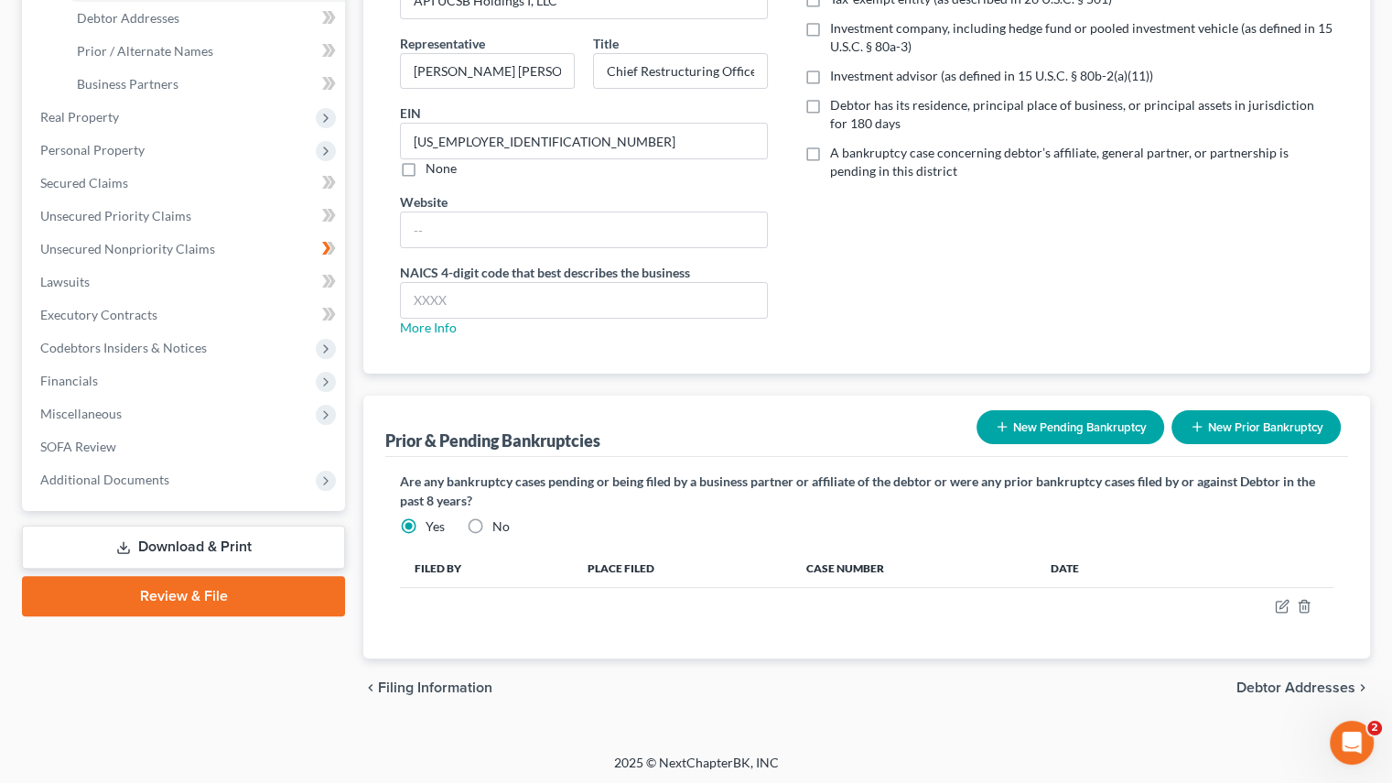
click at [1002, 428] on icon "button" at bounding box center [1002, 426] width 15 height 15
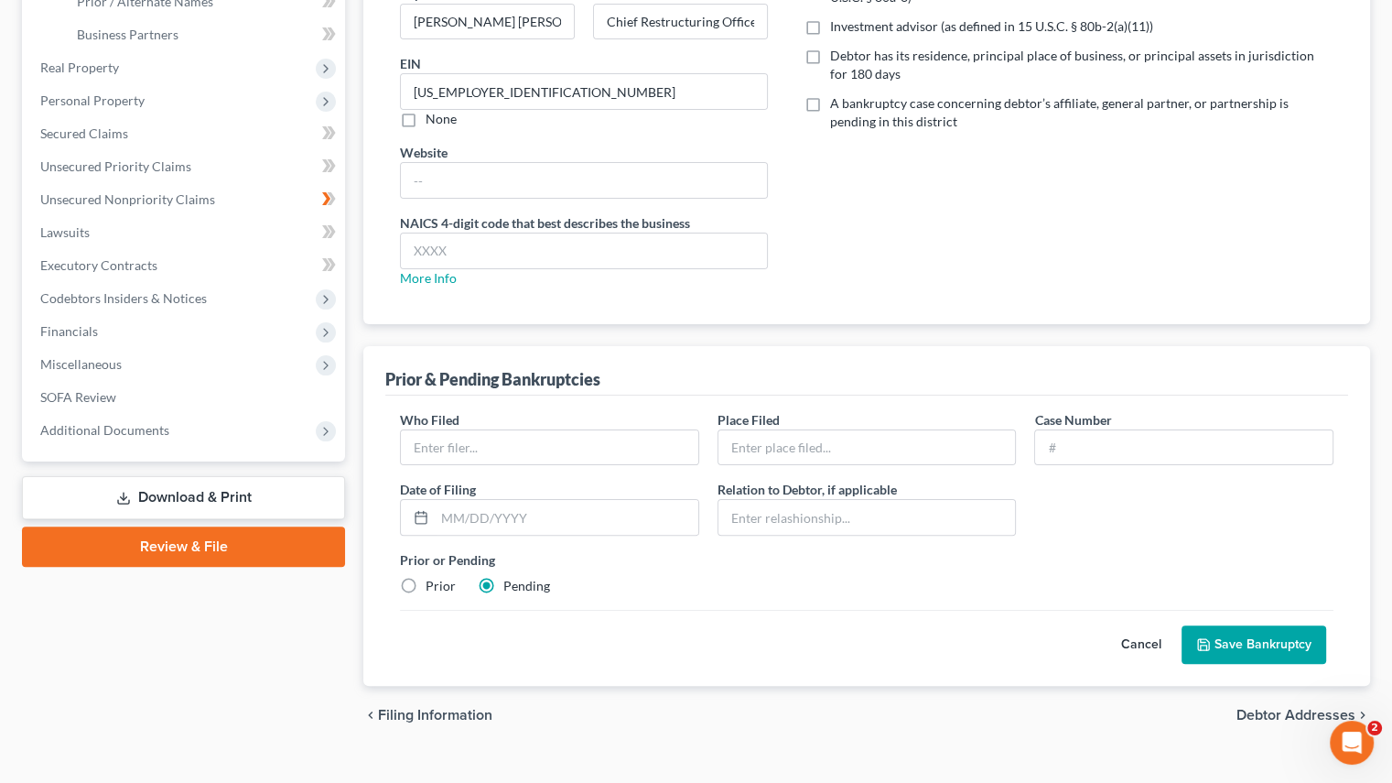
scroll to position [396, 0]
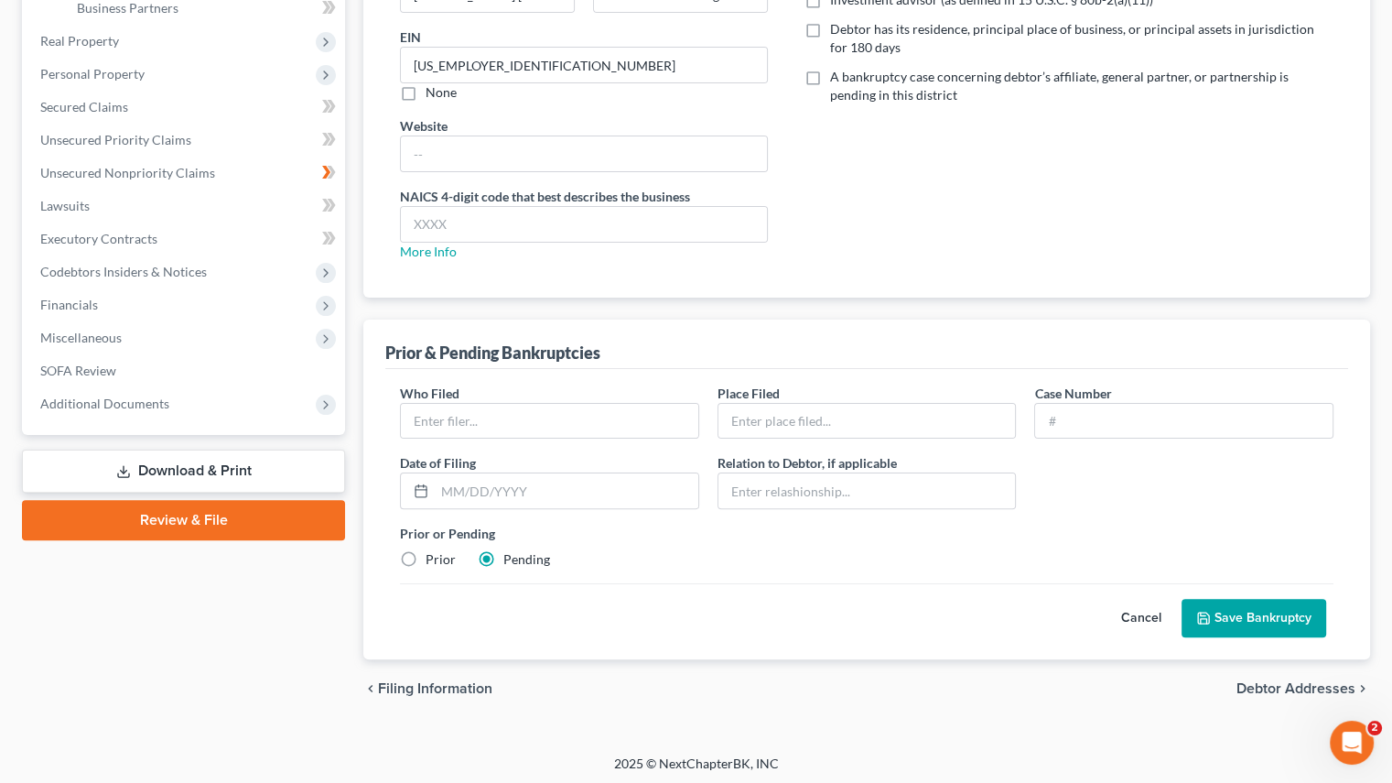
click at [548, 564] on div "Prior or Pending Prior Pending" at bounding box center [867, 546] width 952 height 45
click at [1262, 624] on button "Save Bankruptcy" at bounding box center [1254, 618] width 145 height 38
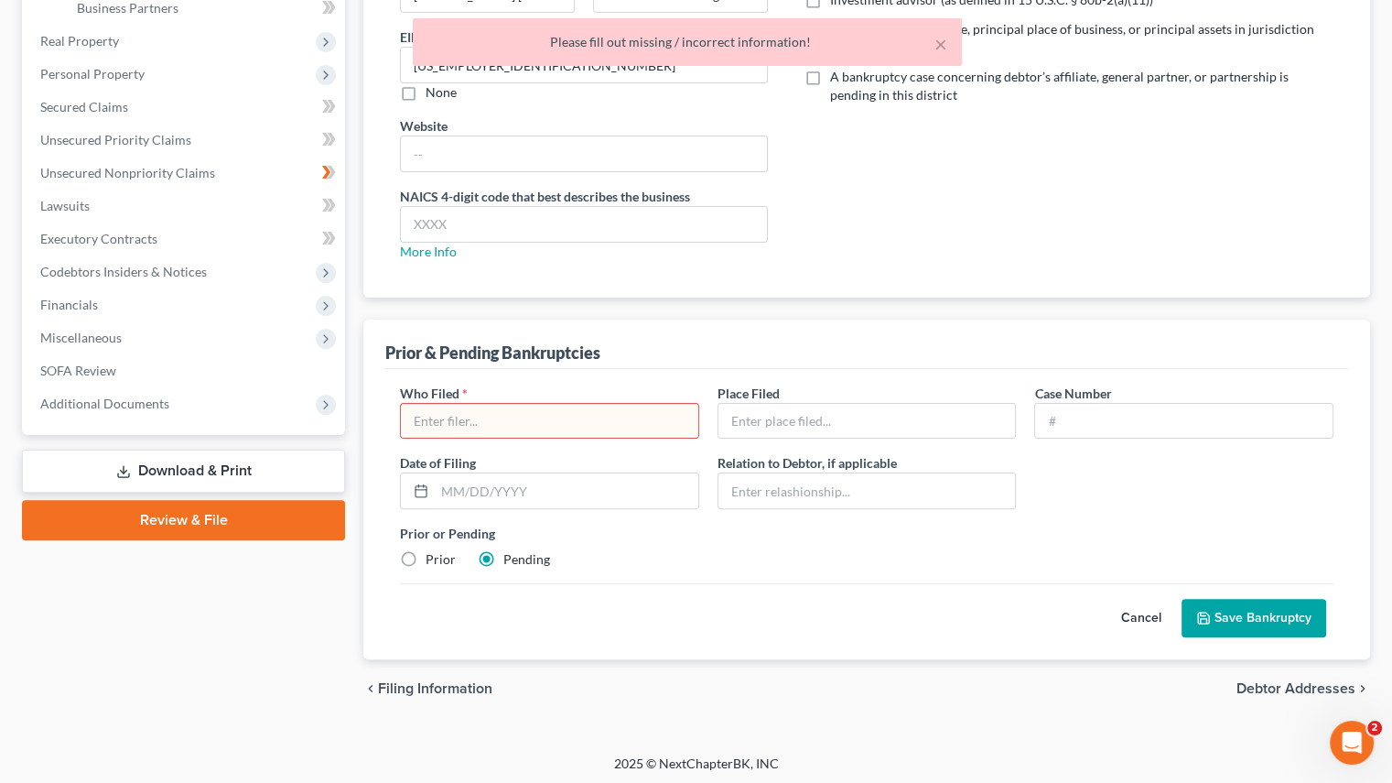
click at [536, 431] on input "text" at bounding box center [550, 421] width 298 height 35
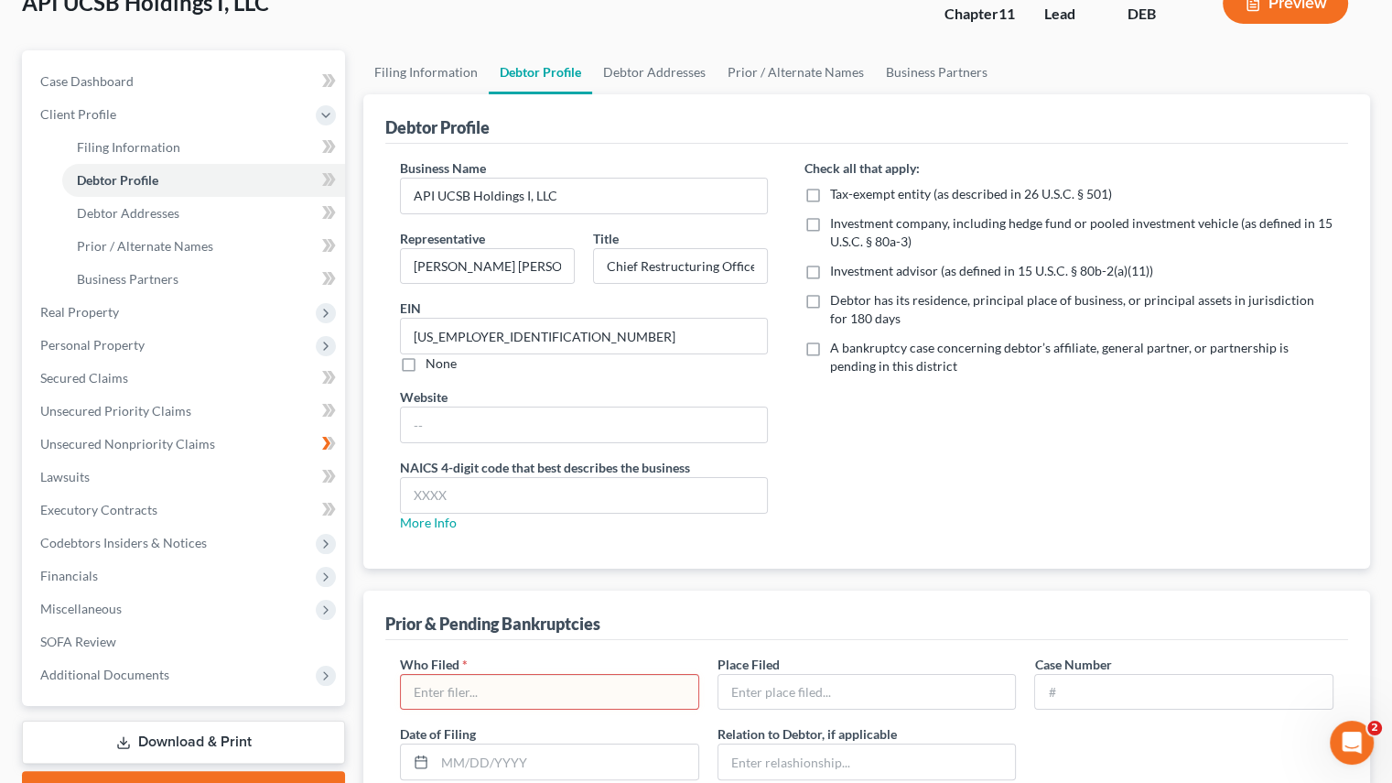
scroll to position [122, 0]
